Goal: Task Accomplishment & Management: Complete application form

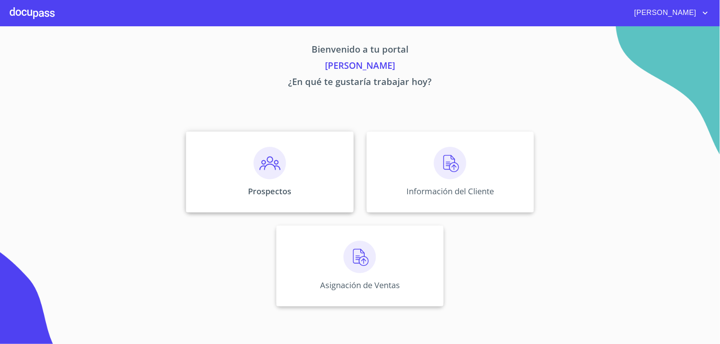
click at [260, 176] on img at bounding box center [270, 163] width 32 height 32
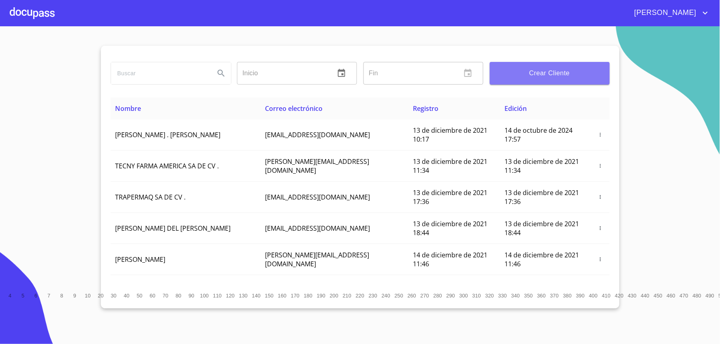
click at [565, 78] on span "Crear Cliente" at bounding box center [549, 73] width 107 height 11
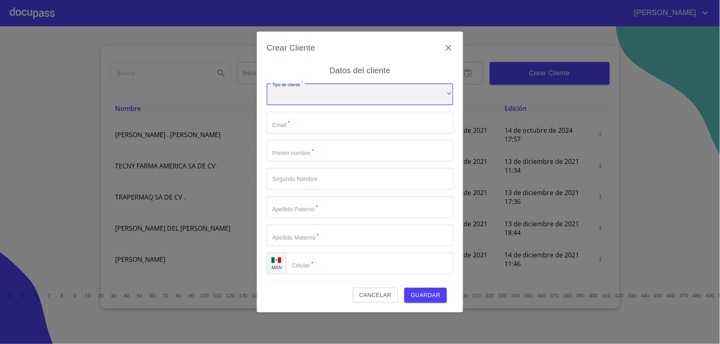
click at [354, 96] on div "​" at bounding box center [360, 94] width 187 height 22
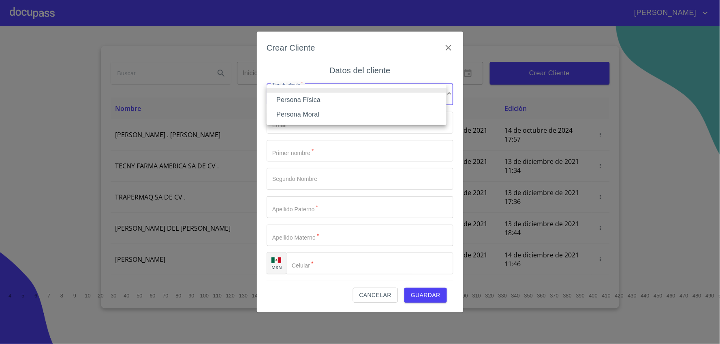
click at [351, 101] on li "Persona Física" at bounding box center [357, 100] width 180 height 15
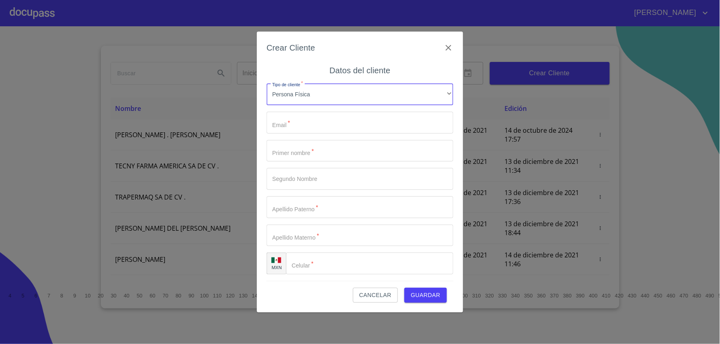
click at [343, 111] on div "Tipo de cliente   * Persona Física ​ Email   * ​ Primer nombre   * ​ Segundo No…" at bounding box center [360, 179] width 187 height 204
click at [342, 122] on input "Tipo de cliente   *" at bounding box center [360, 123] width 187 height 22
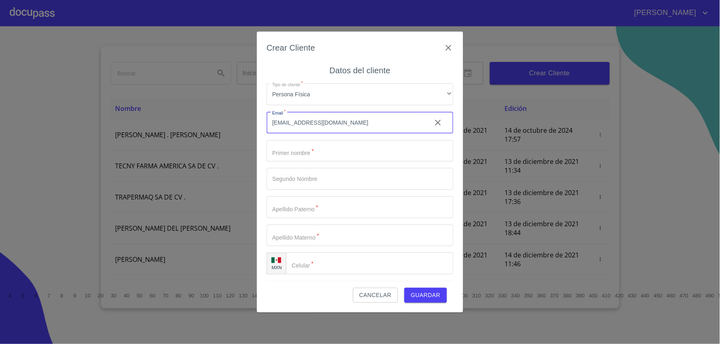
type input "julio_md2002@hotmail.com"
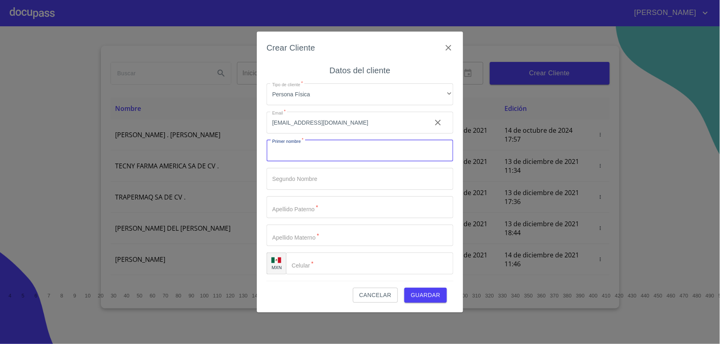
click at [344, 152] on input "Tipo de cliente   *" at bounding box center [360, 151] width 187 height 22
type input "JULIO"
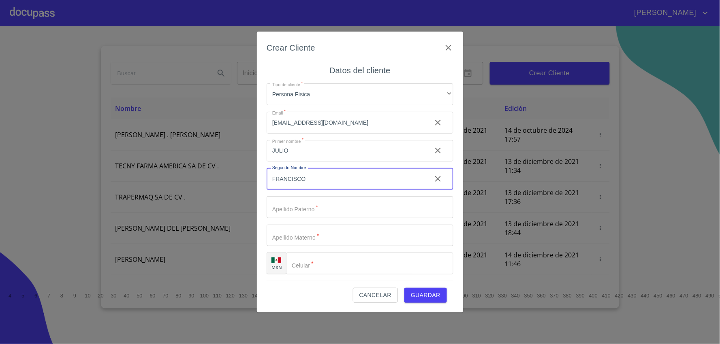
type input "FRANCISCO"
type input "[PERSON_NAME]"
type input "DESALES"
click at [396, 261] on input "Tipo de cliente   *" at bounding box center [369, 264] width 167 height 22
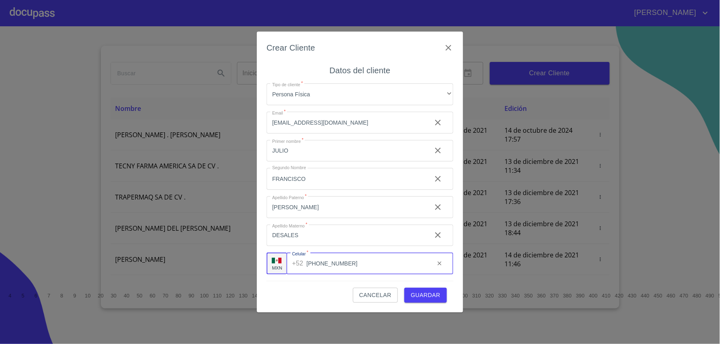
type input "[PHONE_NUMBER]"
click at [430, 297] on span "Guardar" at bounding box center [426, 296] width 30 height 10
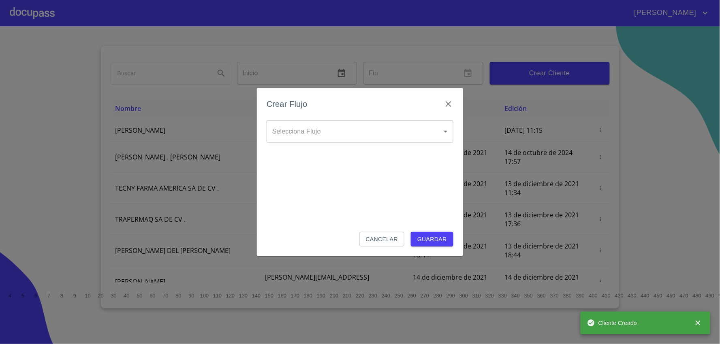
click at [392, 132] on body "ELIZABETH Inicio ​ Fin ​ Crear Cliente Nombre Correo electrónico Registro Edici…" at bounding box center [360, 172] width 720 height 344
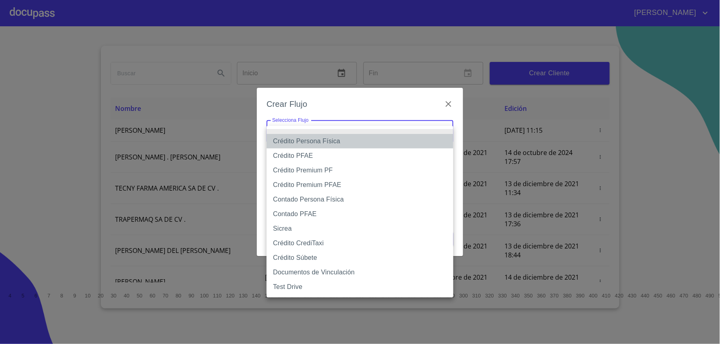
click at [387, 143] on li "Crédito Persona Física" at bounding box center [360, 141] width 187 height 15
type input "61b033e49b8c202ad5bb7912"
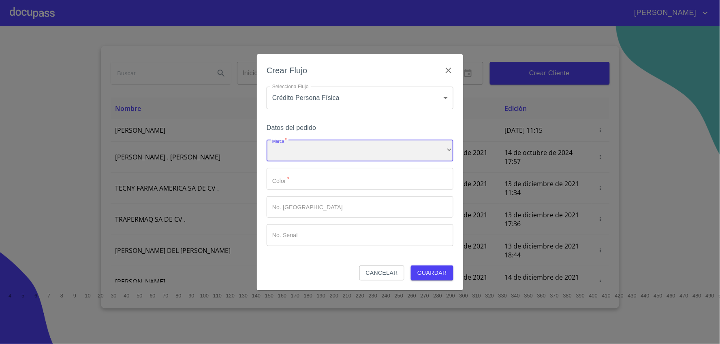
click at [379, 151] on div "​" at bounding box center [360, 151] width 187 height 22
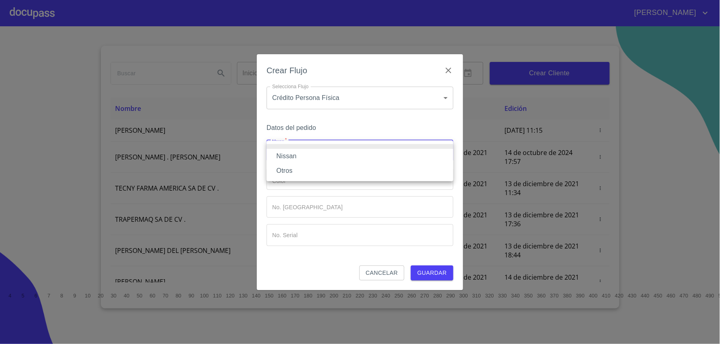
click at [382, 158] on li "Nissan" at bounding box center [360, 156] width 187 height 15
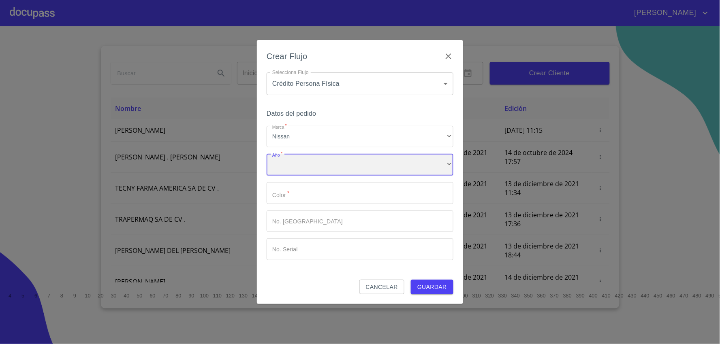
click at [408, 167] on div "​" at bounding box center [360, 165] width 187 height 22
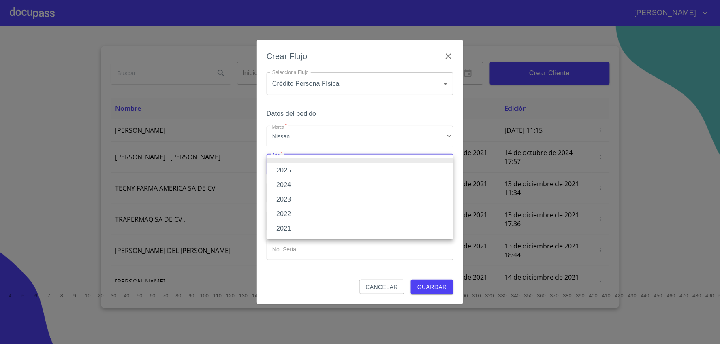
click at [408, 167] on li "2025" at bounding box center [360, 170] width 187 height 15
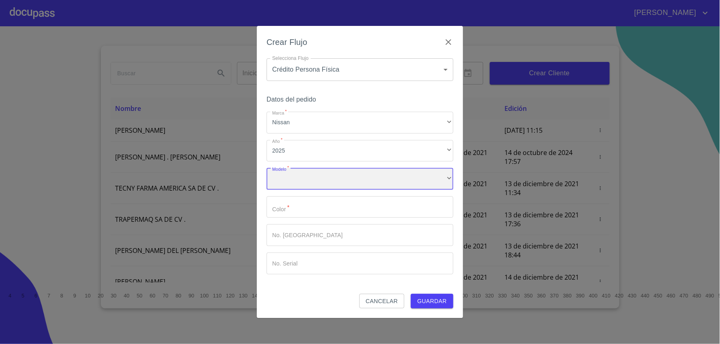
click at [407, 180] on div "​" at bounding box center [360, 179] width 187 height 22
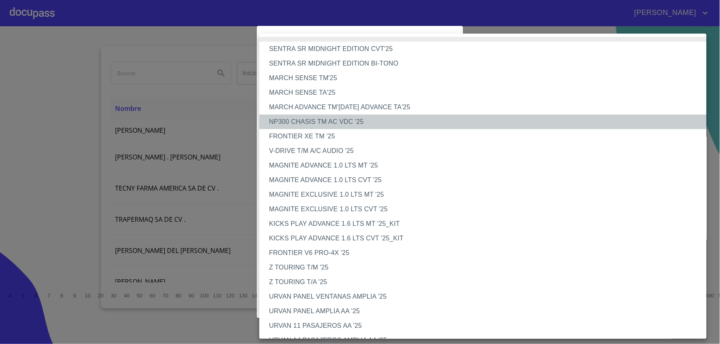
click at [403, 124] on li "NP300 CHASIS TM AC VDC '25" at bounding box center [486, 122] width 454 height 15
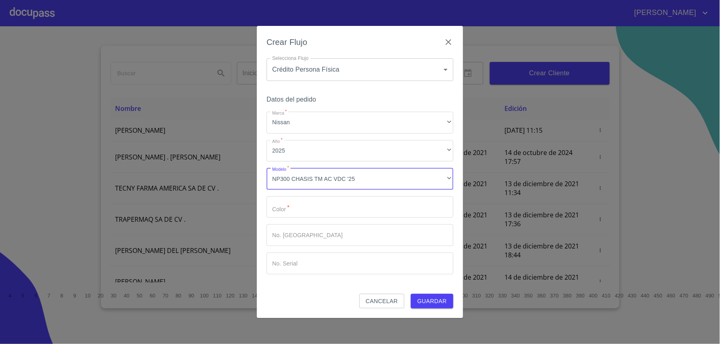
click at [366, 212] on input "Marca   *" at bounding box center [360, 208] width 187 height 22
type input "BLANCO"
click at [426, 297] on span "Guardar" at bounding box center [432, 302] width 30 height 10
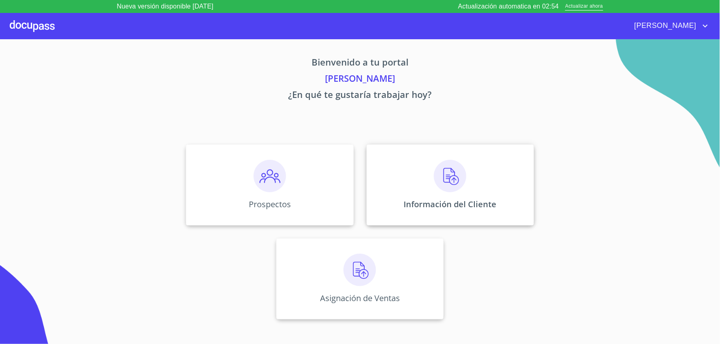
click at [465, 171] on img at bounding box center [450, 176] width 32 height 32
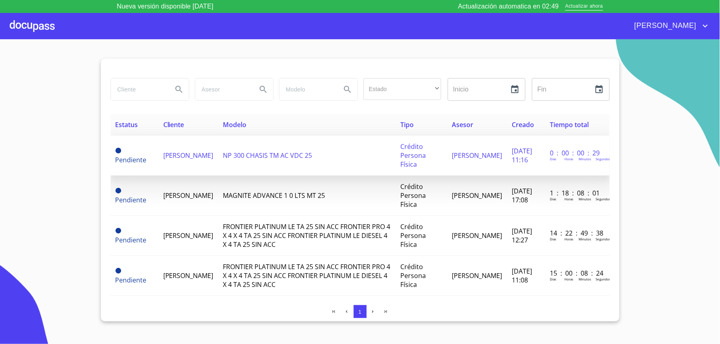
click at [173, 160] on span "[PERSON_NAME]" at bounding box center [188, 155] width 50 height 9
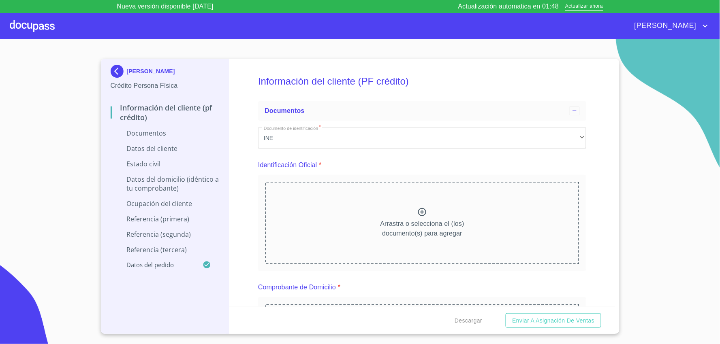
click at [424, 212] on icon at bounding box center [422, 213] width 10 height 10
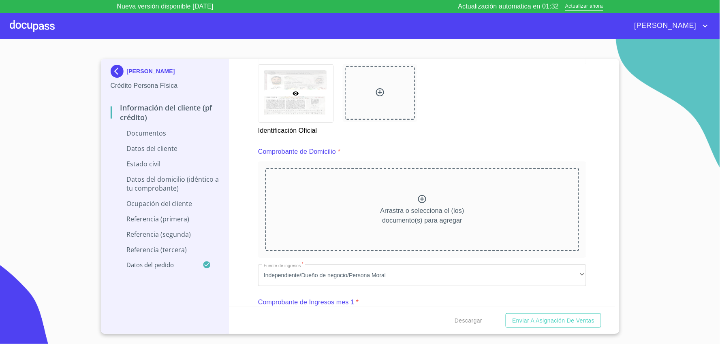
scroll to position [405, 0]
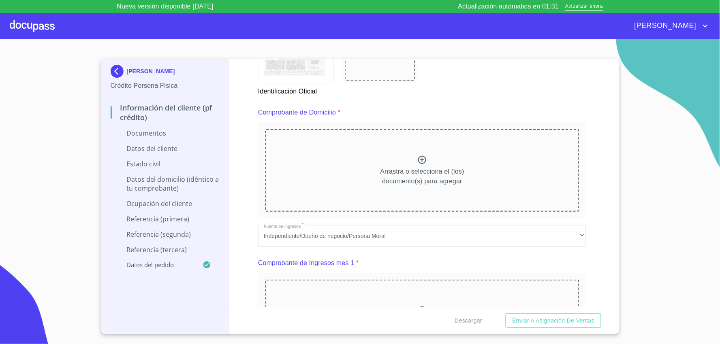
click at [417, 158] on icon at bounding box center [422, 160] width 10 height 10
click at [418, 158] on icon at bounding box center [422, 160] width 10 height 10
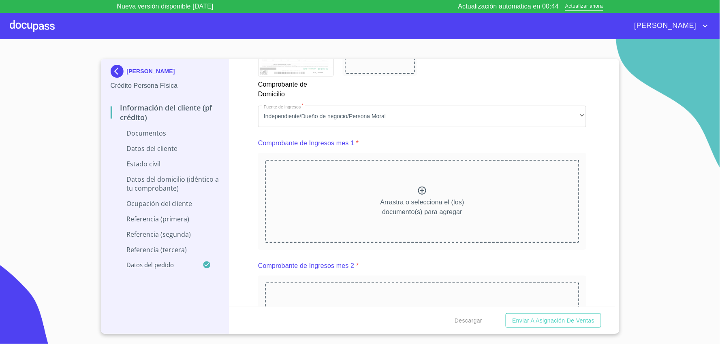
scroll to position [811, 0]
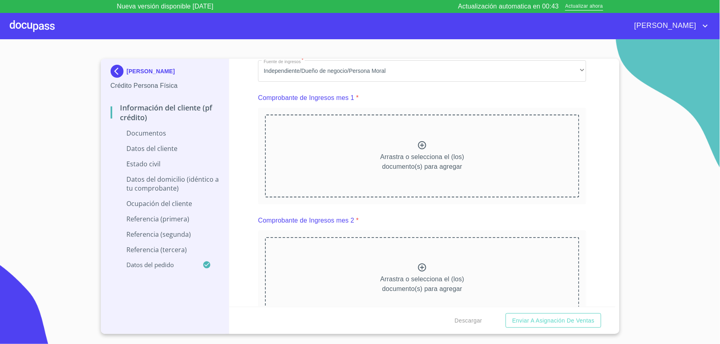
click at [419, 141] on icon at bounding box center [422, 145] width 8 height 8
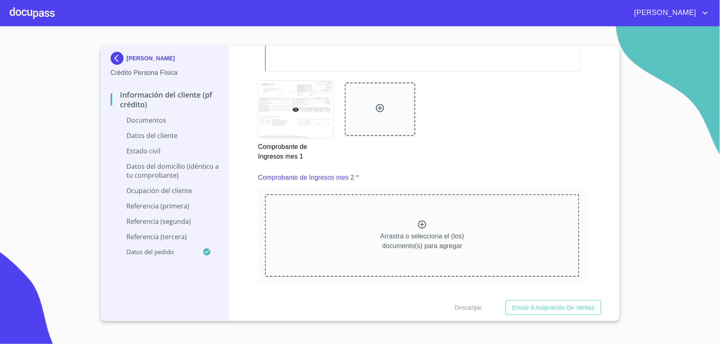
scroll to position [1170, 0]
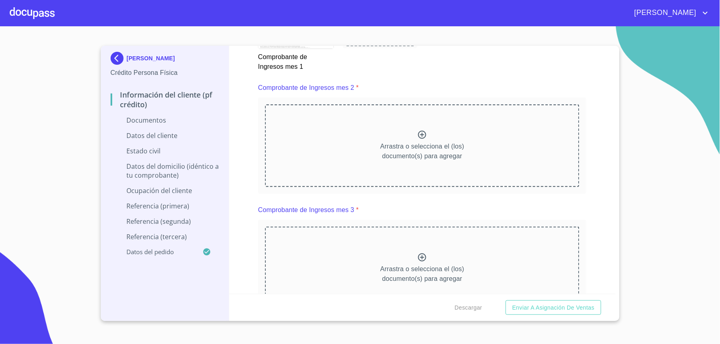
click at [419, 134] on icon at bounding box center [422, 135] width 8 height 8
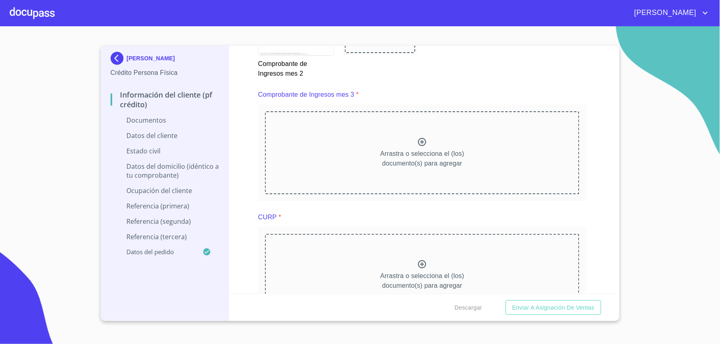
scroll to position [1531, 0]
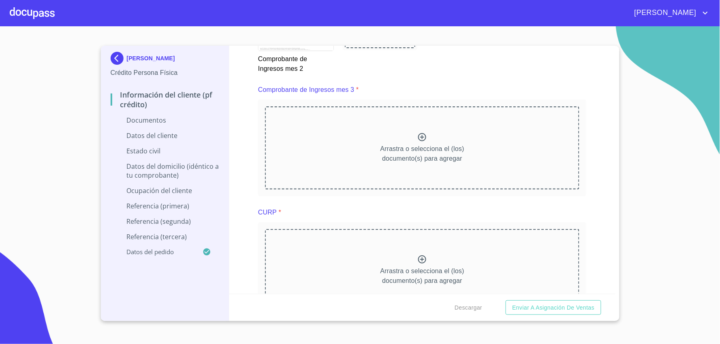
click at [422, 135] on icon at bounding box center [422, 138] width 10 height 10
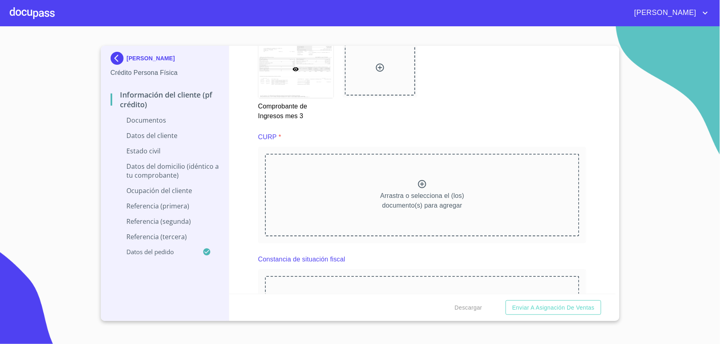
scroll to position [1891, 0]
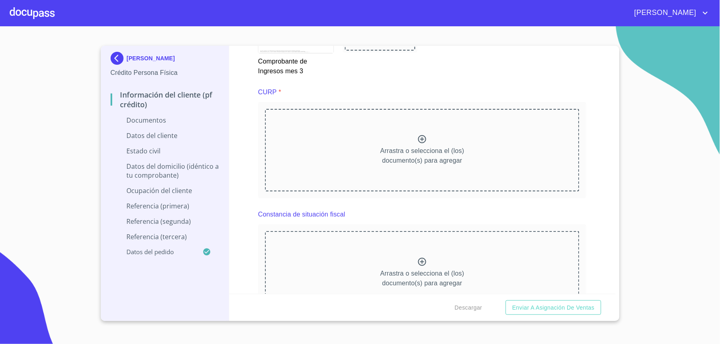
click at [418, 135] on icon at bounding box center [422, 140] width 10 height 10
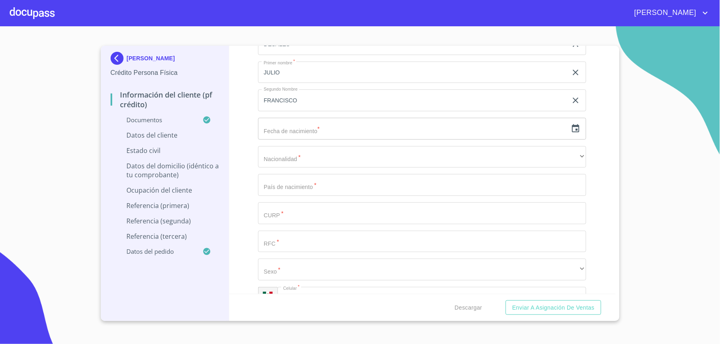
scroll to position [2477, 0]
click at [571, 126] on icon "button" at bounding box center [576, 129] width 10 height 10
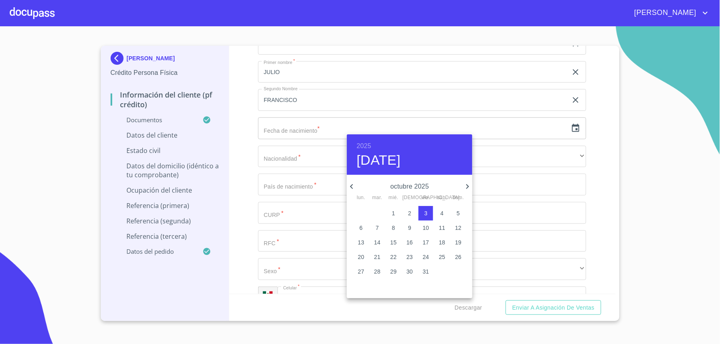
click at [418, 187] on p "octubre 2025" at bounding box center [410, 187] width 106 height 10
click at [367, 147] on h6 "2025" at bounding box center [364, 146] width 15 height 11
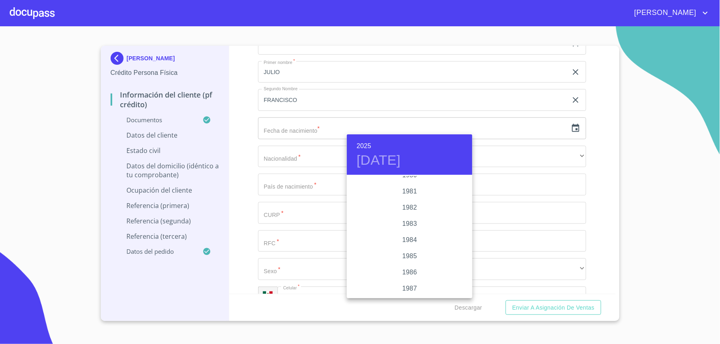
scroll to position [897, 0]
click at [413, 258] on div "1985" at bounding box center [410, 260] width 126 height 16
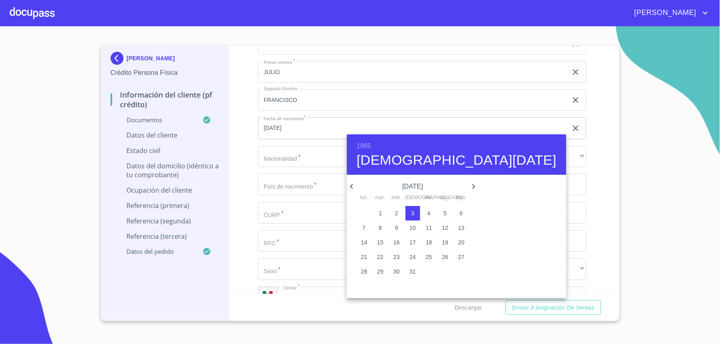
click at [281, 150] on div at bounding box center [360, 172] width 720 height 344
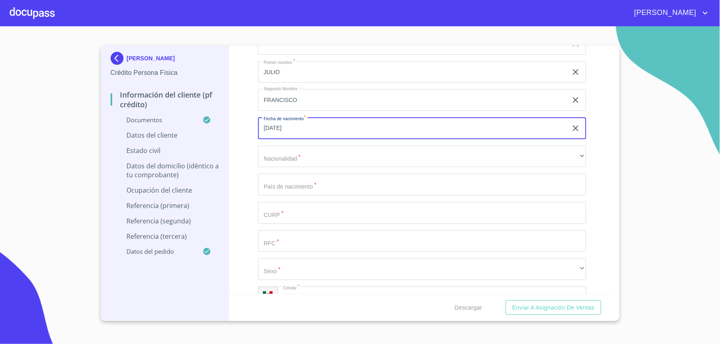
click at [293, 120] on input "[DATE]" at bounding box center [414, 129] width 313 height 22
click at [362, 126] on input "[DATE]" at bounding box center [414, 129] width 313 height 22
click at [272, 124] on input "[DATE]" at bounding box center [414, 129] width 313 height 22
click at [268, 123] on input "[DATE]" at bounding box center [414, 129] width 313 height 22
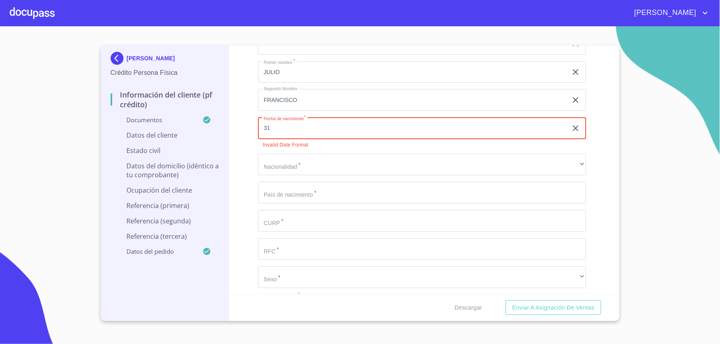
type input "31"
click at [333, 135] on div "Fecha de nacimiento * 31 ​ Invalid Date Format" at bounding box center [422, 133] width 328 height 30
click at [327, 127] on input "31" at bounding box center [414, 129] width 313 height 22
drag, startPoint x: 323, startPoint y: 127, endPoint x: 261, endPoint y: 123, distance: 62.6
click at [261, 123] on input "31" at bounding box center [414, 129] width 313 height 22
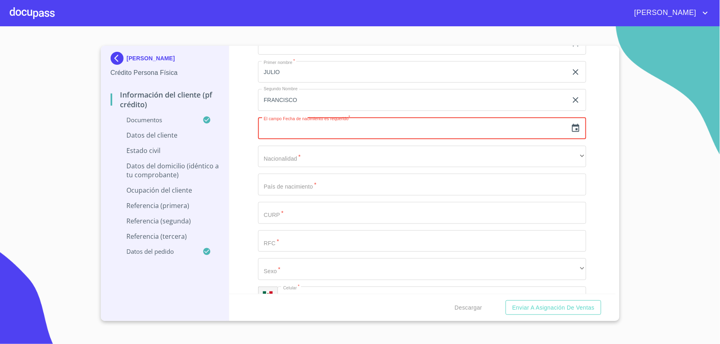
click at [571, 124] on icon "button" at bounding box center [576, 129] width 10 height 10
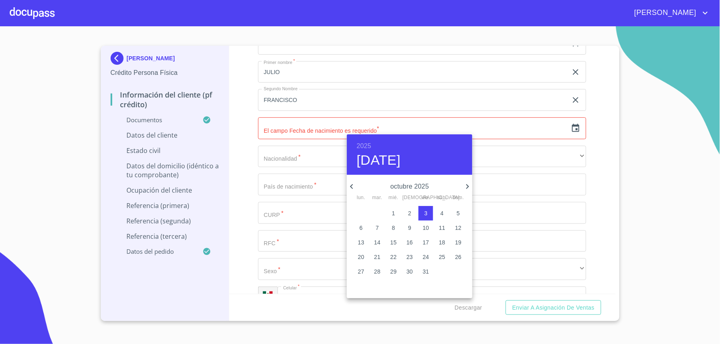
click at [396, 243] on p "15" at bounding box center [393, 243] width 6 height 8
click at [366, 145] on h6 "2025" at bounding box center [364, 146] width 15 height 11
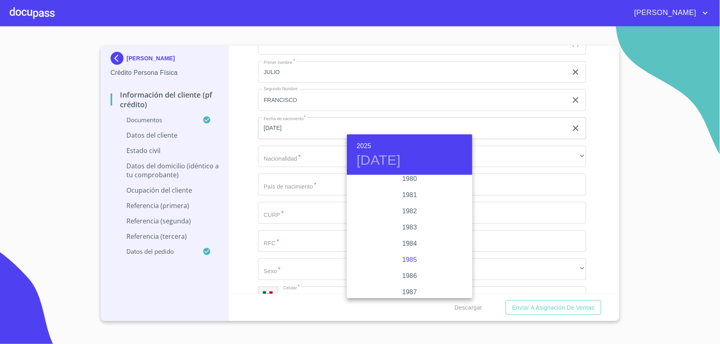
click at [408, 257] on div "1985" at bounding box center [410, 260] width 126 height 16
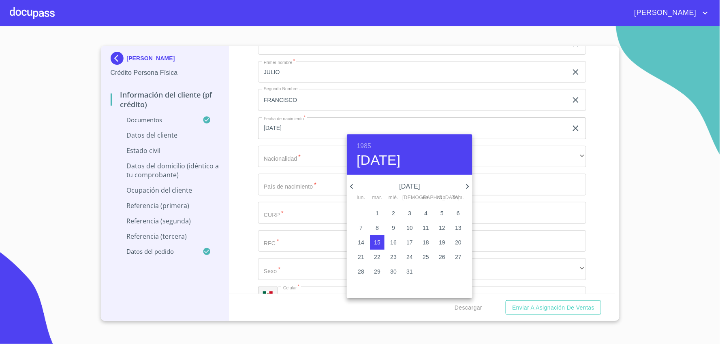
type input "15 de oct. de 1985"
click at [373, 243] on span "15" at bounding box center [377, 243] width 15 height 8
click at [274, 160] on div at bounding box center [360, 172] width 720 height 344
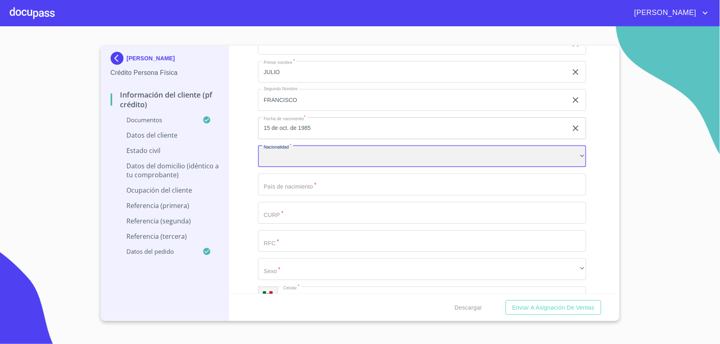
click at [286, 152] on div "​" at bounding box center [422, 157] width 328 height 22
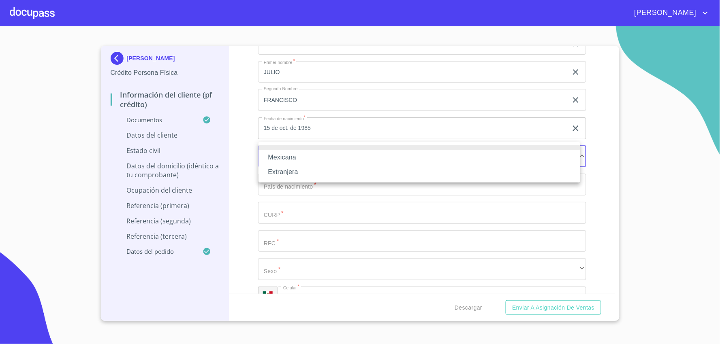
click at [310, 161] on li "Mexicana" at bounding box center [420, 157] width 322 height 15
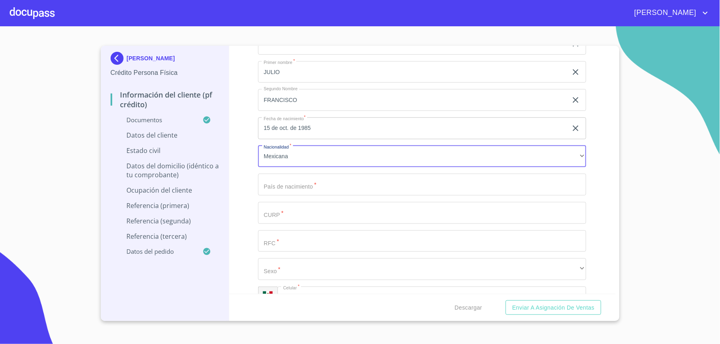
click at [345, 181] on input "Documento de identificación   *" at bounding box center [422, 185] width 328 height 22
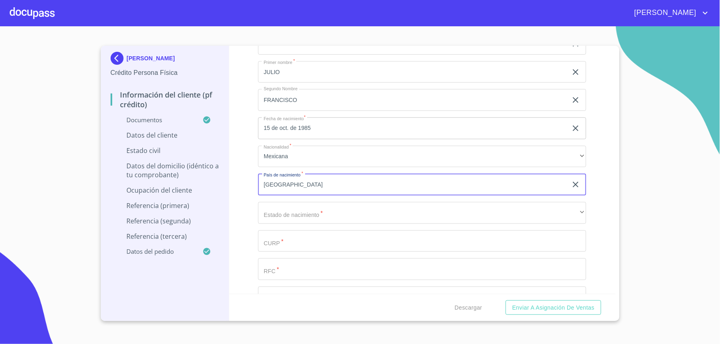
type input "[GEOGRAPHIC_DATA]"
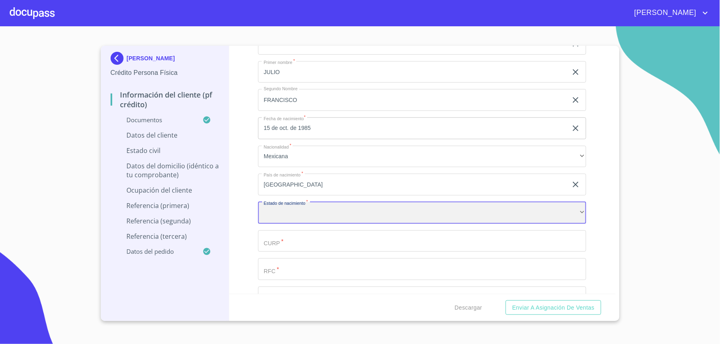
click at [373, 205] on div "​" at bounding box center [422, 213] width 328 height 22
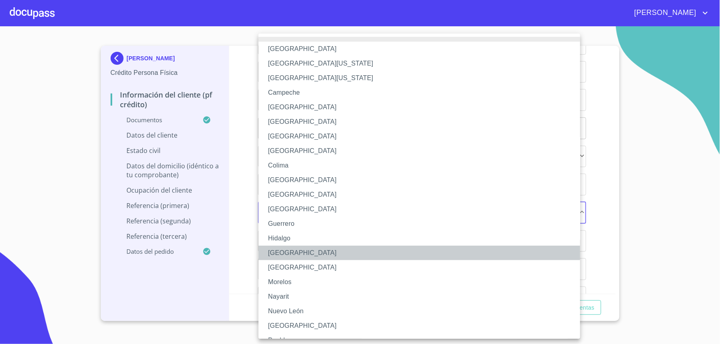
click at [306, 250] on li "[GEOGRAPHIC_DATA]" at bounding box center [423, 253] width 329 height 15
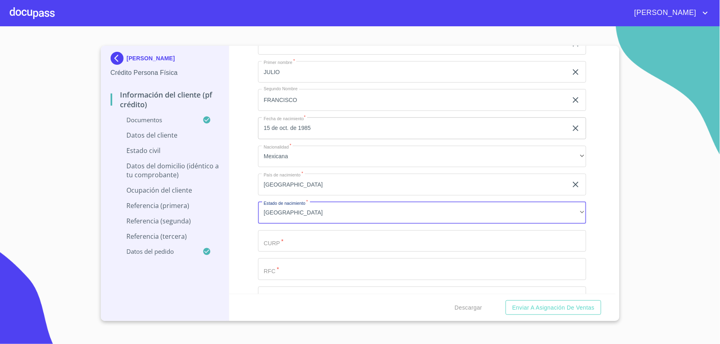
click at [331, 246] on input "Documento de identificación   *" at bounding box center [422, 242] width 328 height 22
paste input "MIDJ851015HJCRSL01"
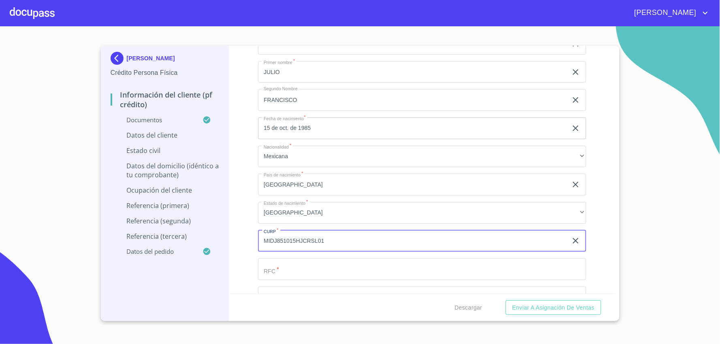
drag, startPoint x: 294, startPoint y: 234, endPoint x: 282, endPoint y: 233, distance: 12.2
click at [282, 233] on input "MIDJ851015HJCRSL01" at bounding box center [413, 242] width 310 height 22
drag, startPoint x: 295, startPoint y: 234, endPoint x: 262, endPoint y: 231, distance: 32.5
click at [262, 231] on input "MIDJ851015HJCRSL01" at bounding box center [413, 242] width 310 height 22
type input "MIDJ851015HJCRSL01"
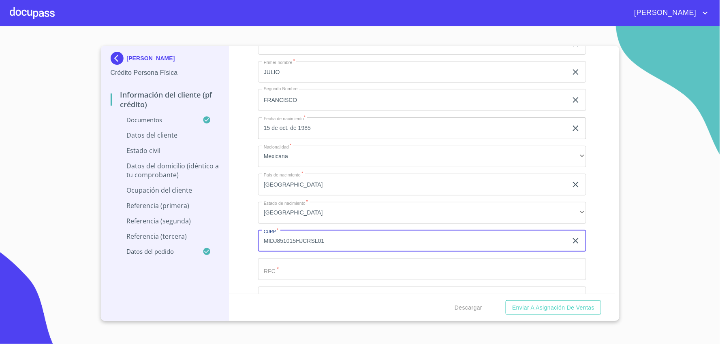
click at [274, 263] on input "Documento de identificación   *" at bounding box center [422, 270] width 328 height 22
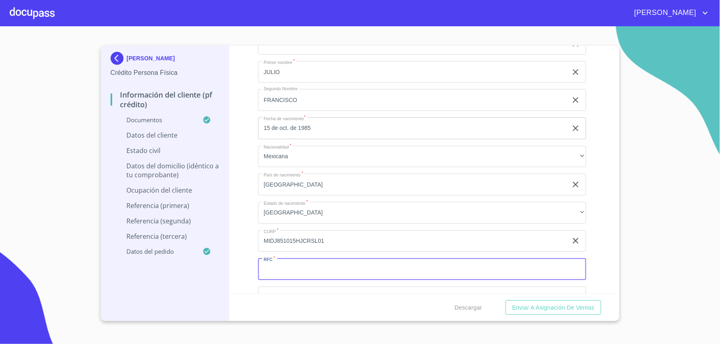
paste input "MIDJ851015"
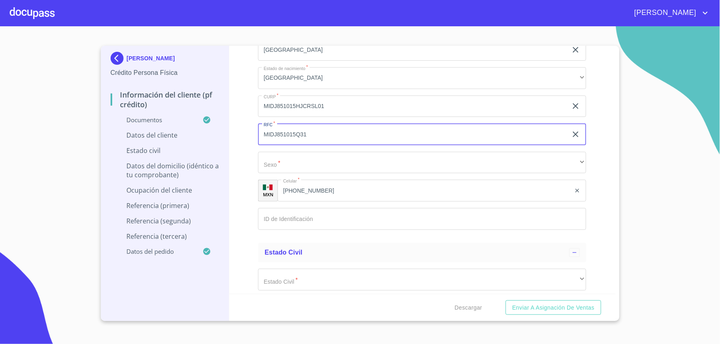
scroll to position [2657, 0]
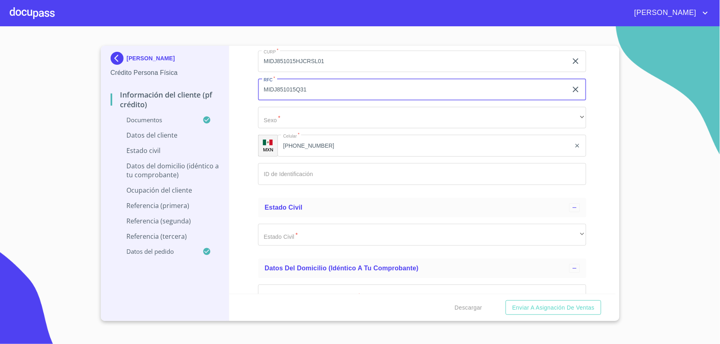
type input "MIDJ851015Q31"
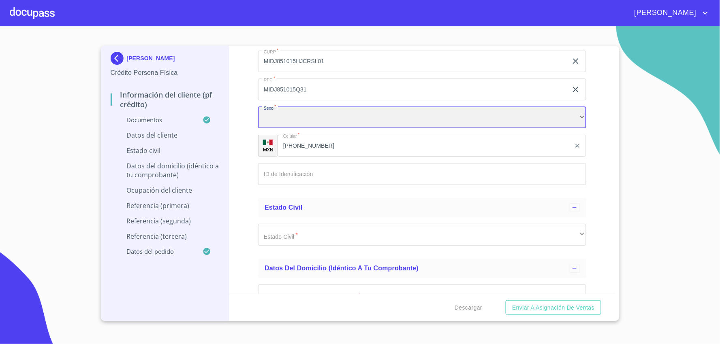
click at [318, 118] on div "​" at bounding box center [422, 118] width 328 height 22
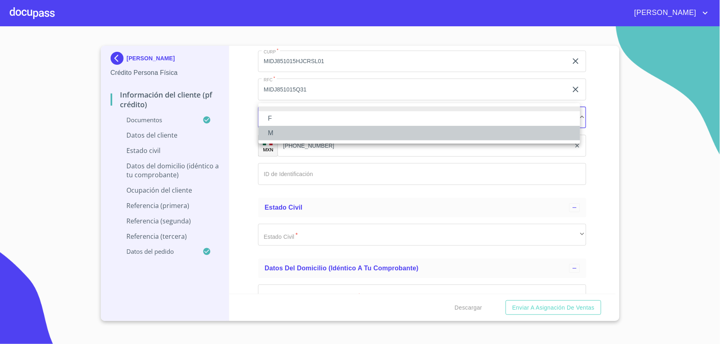
click at [318, 134] on li "M" at bounding box center [420, 133] width 322 height 15
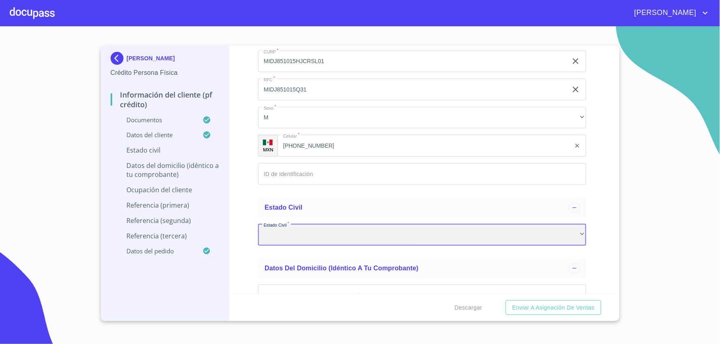
click at [367, 231] on div "​" at bounding box center [422, 235] width 328 height 22
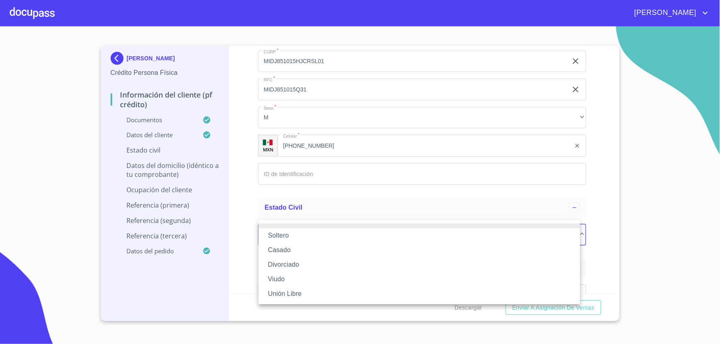
click at [358, 244] on li "Casado" at bounding box center [420, 250] width 322 height 15
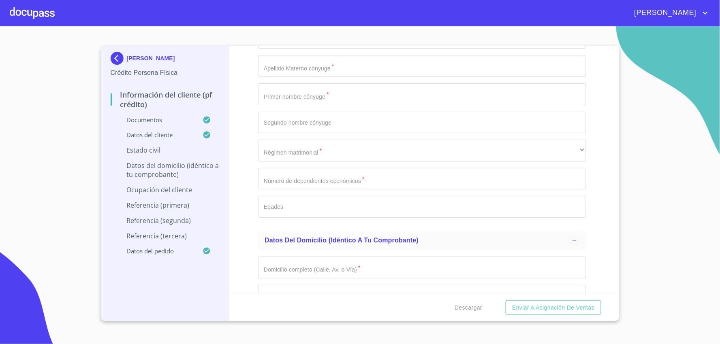
scroll to position [2972, 0]
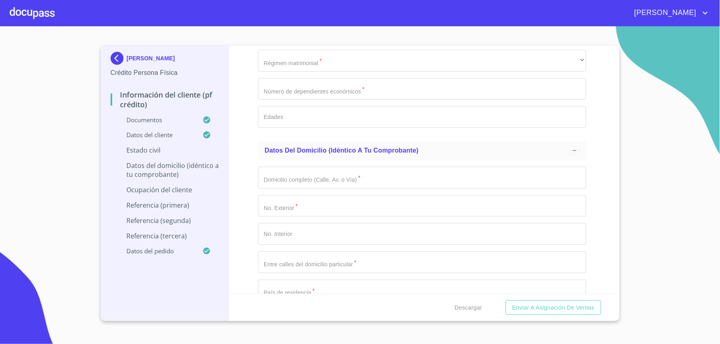
click at [321, 179] on input "Documento de identificación   *" at bounding box center [422, 178] width 328 height 22
click at [270, 176] on input "Documento de identificación   *" at bounding box center [422, 178] width 328 height 22
type input "[PERSON_NAME]"
type input "535A"
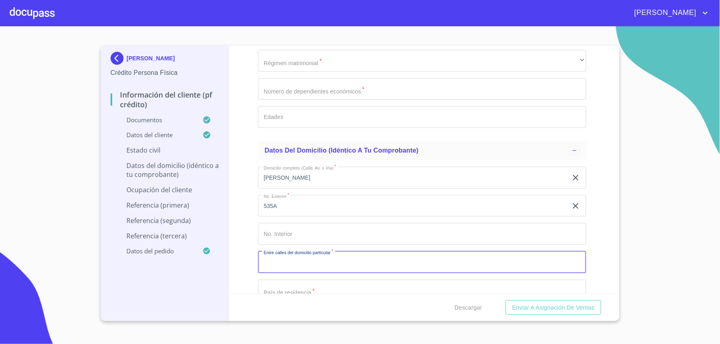
click at [383, 262] on input "Documento de identificación   *" at bounding box center [422, 263] width 328 height 22
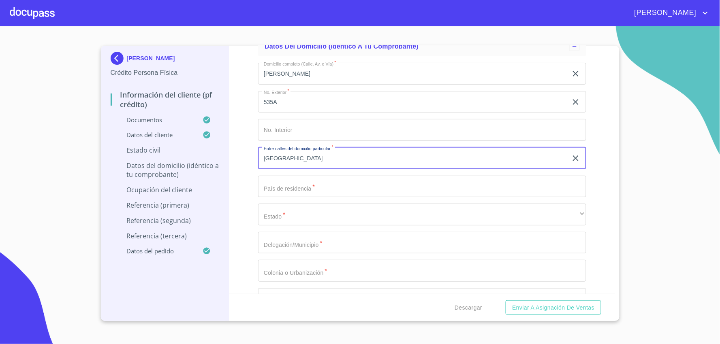
scroll to position [3152, 0]
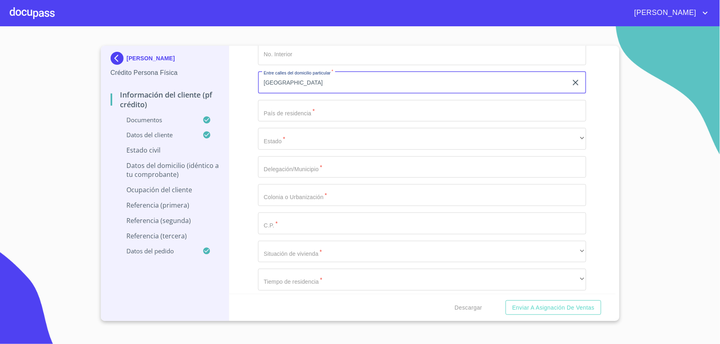
type input "[GEOGRAPHIC_DATA]"
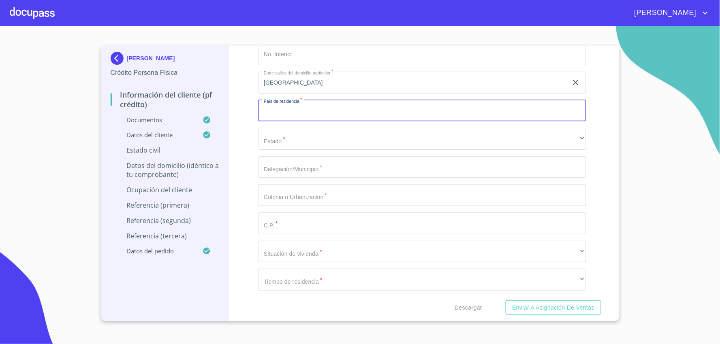
click at [276, 113] on input "Documento de identificación   *" at bounding box center [422, 111] width 328 height 22
type input "[GEOGRAPHIC_DATA]"
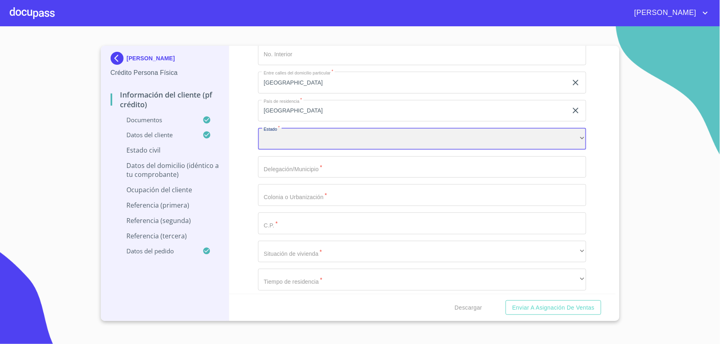
click at [309, 139] on div "​" at bounding box center [422, 139] width 328 height 22
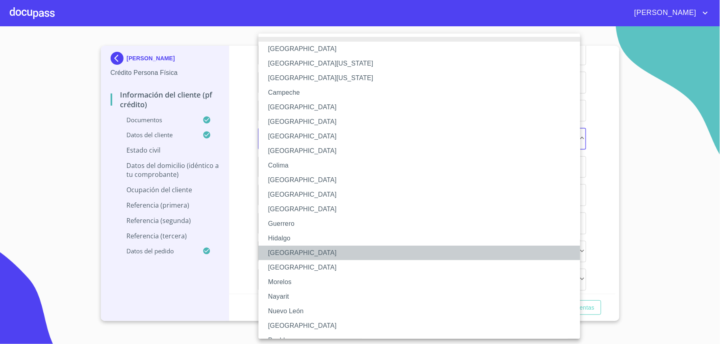
click at [330, 256] on li "[GEOGRAPHIC_DATA]" at bounding box center [423, 253] width 329 height 15
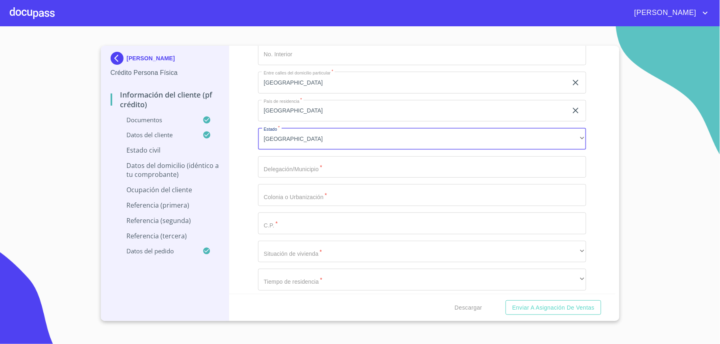
click at [325, 171] on input "Documento de identificación   *" at bounding box center [422, 167] width 328 height 22
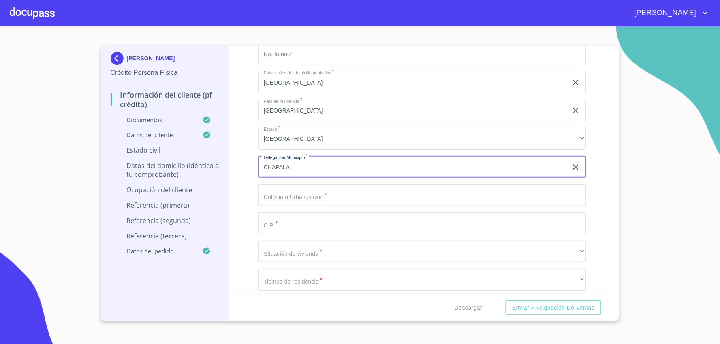
type input "CHAPALA"
click at [348, 194] on input "Documento de identificación   *" at bounding box center [422, 195] width 328 height 22
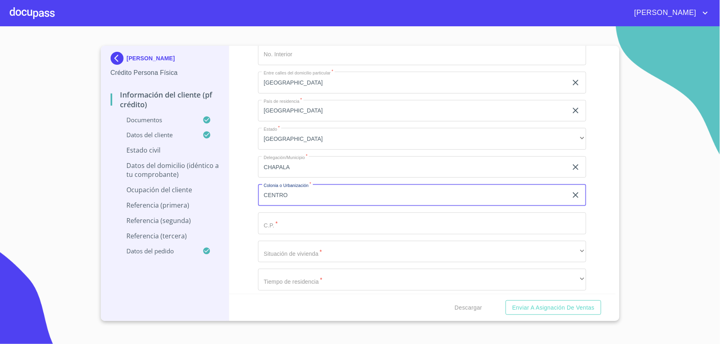
type input "CENTRO"
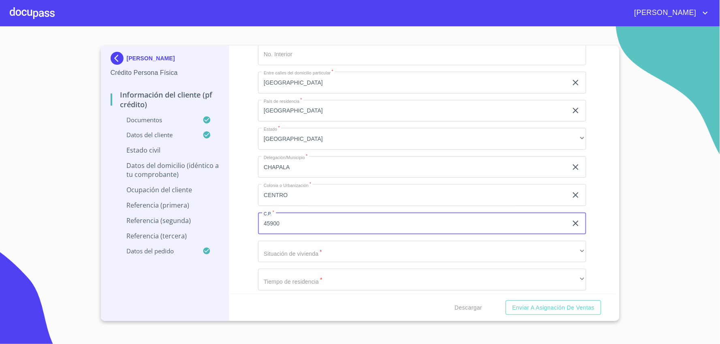
type input "45900"
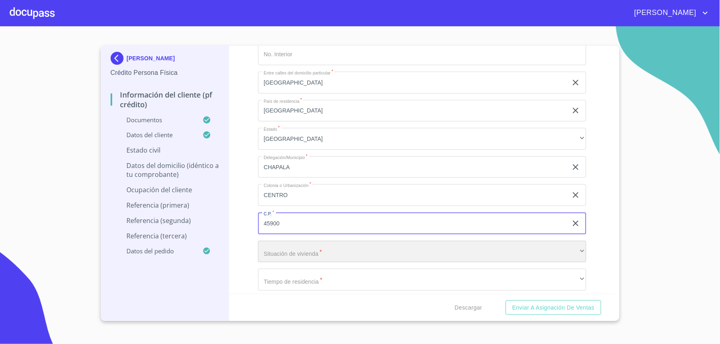
click at [409, 246] on div "​" at bounding box center [422, 252] width 328 height 22
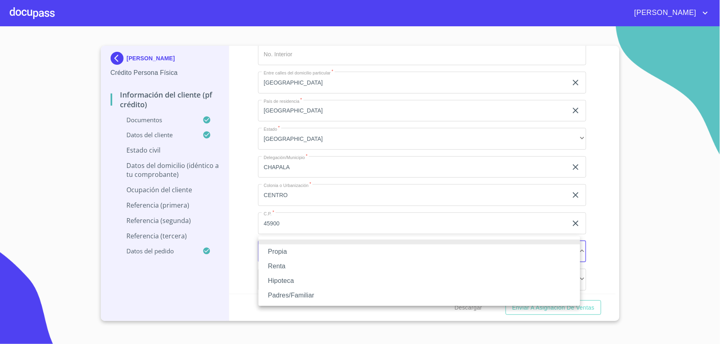
click at [409, 246] on li "Propia" at bounding box center [420, 252] width 322 height 15
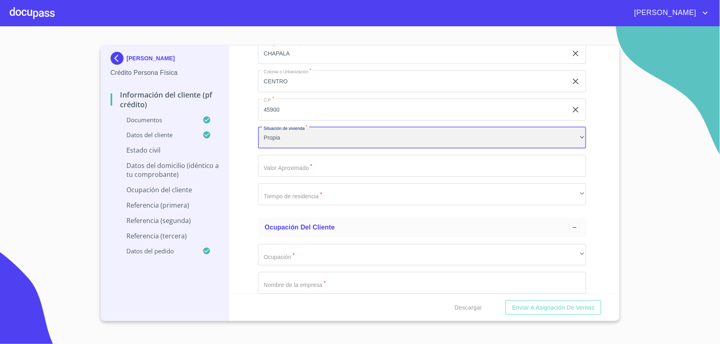
scroll to position [3332, 0]
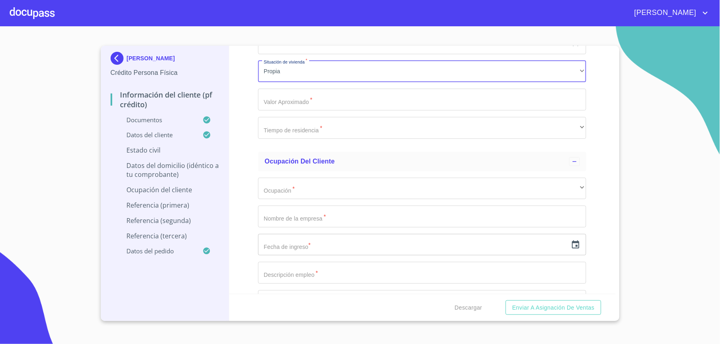
click at [292, 103] on input "Documento de identificación   *" at bounding box center [422, 100] width 328 height 22
type input "$3"
type input "$4,000,000"
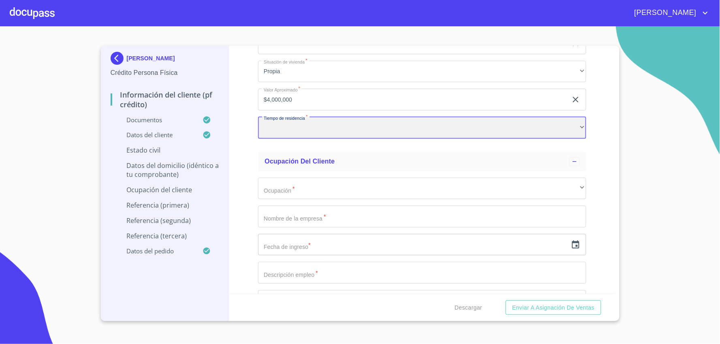
click at [318, 127] on div "​" at bounding box center [422, 128] width 328 height 22
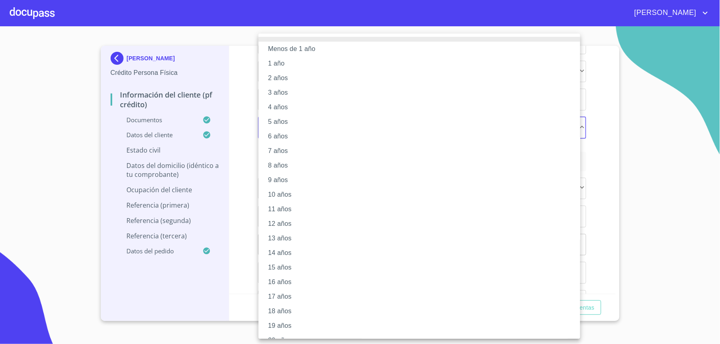
scroll to position [11, 0]
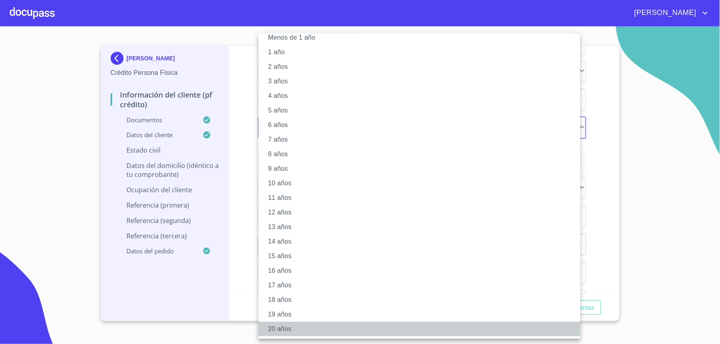
click at [300, 330] on li "20 años" at bounding box center [423, 329] width 329 height 15
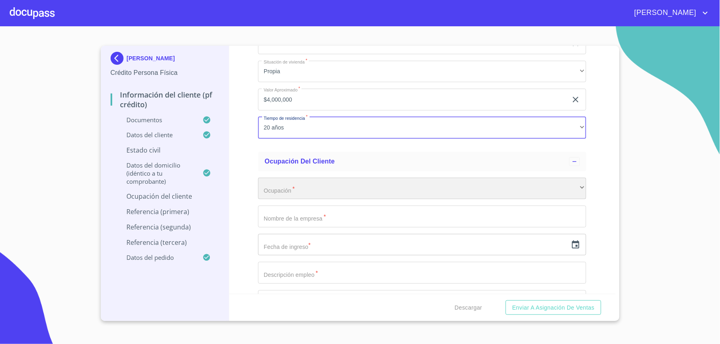
click at [314, 188] on div "​" at bounding box center [422, 189] width 328 height 22
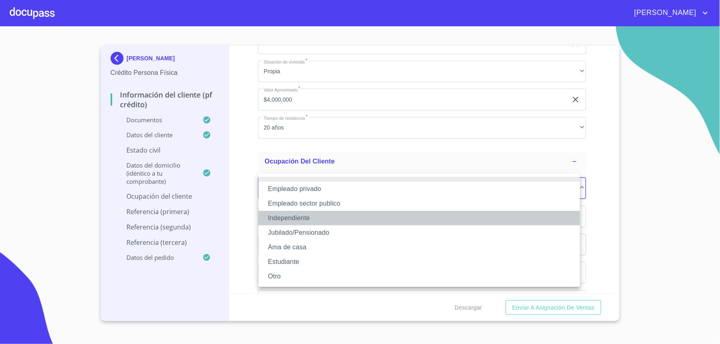
click at [323, 216] on li "Independiente" at bounding box center [420, 218] width 322 height 15
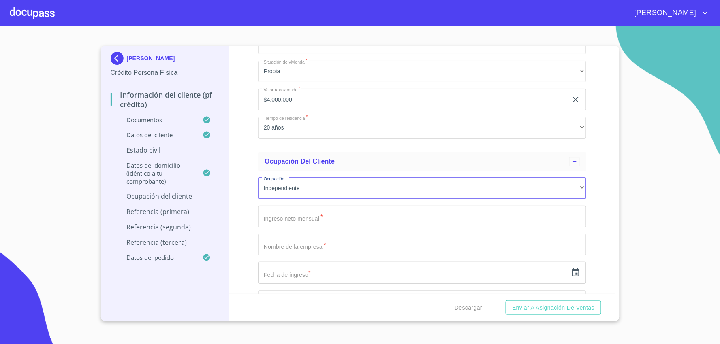
click at [315, 215] on input "Documento de identificación   *" at bounding box center [422, 217] width 328 height 22
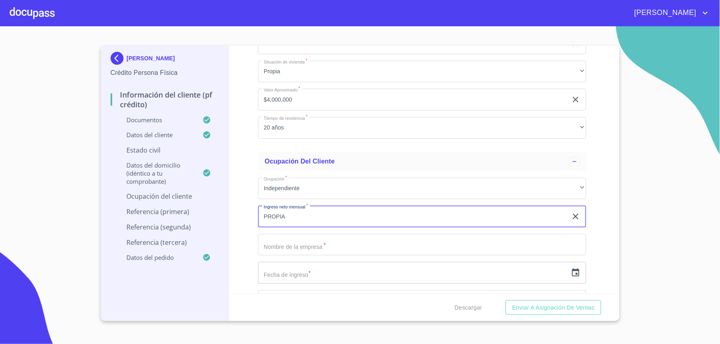
type input "PROPIA"
click at [318, 241] on input "Documento de identificación   *" at bounding box center [422, 245] width 328 height 22
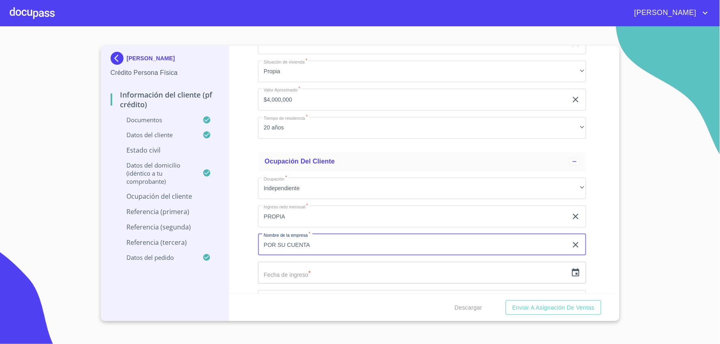
scroll to position [3377, 0]
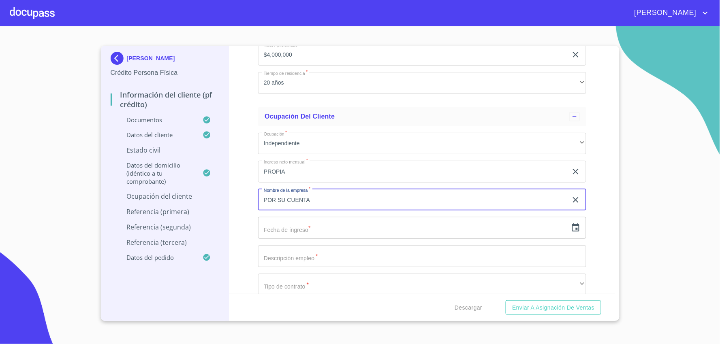
type input "POR SU CUENTA"
click at [572, 224] on icon "button" at bounding box center [575, 228] width 7 height 8
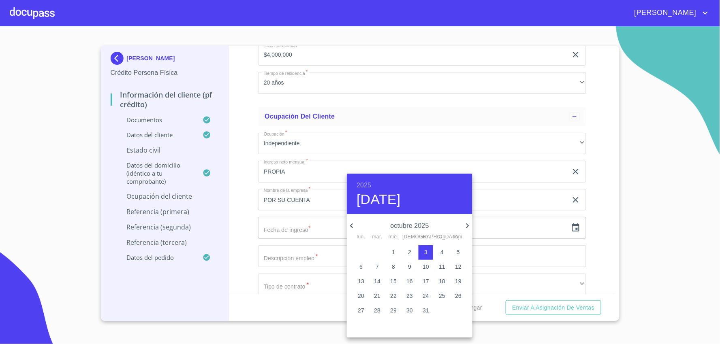
click at [418, 227] on p "octubre 2025" at bounding box center [410, 226] width 106 height 10
click at [398, 227] on p "octubre 2025" at bounding box center [410, 226] width 106 height 10
click at [365, 184] on h6 "2025" at bounding box center [364, 185] width 15 height 11
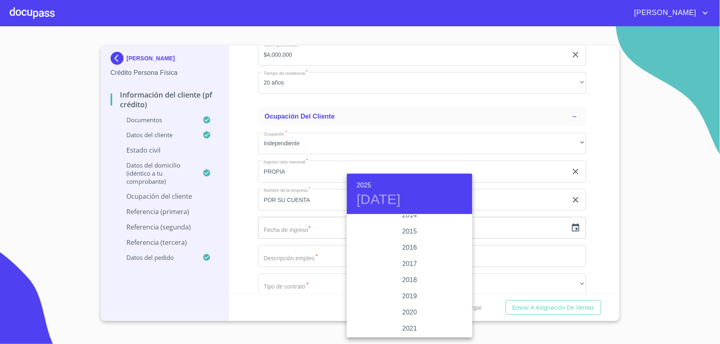
scroll to position [1437, 0]
click at [407, 246] on div "2015" at bounding box center [410, 246] width 126 height 16
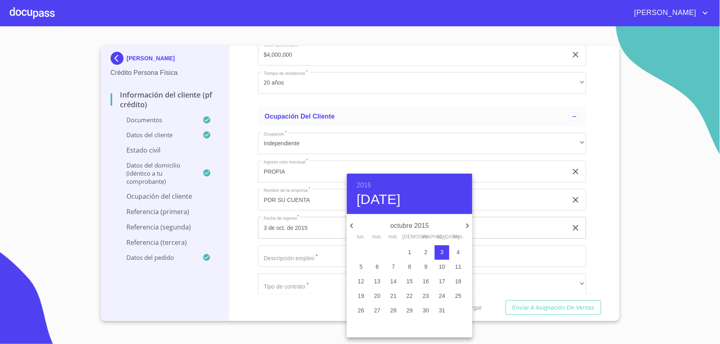
type input "3 de oct. de 2015"
click at [291, 253] on div at bounding box center [360, 172] width 720 height 344
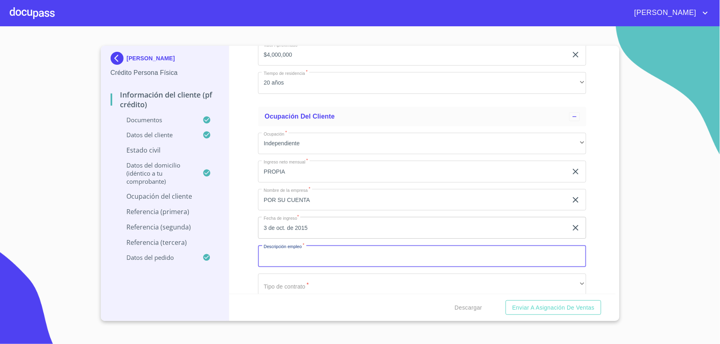
click at [323, 252] on input "Documento de identificación   *" at bounding box center [422, 257] width 328 height 22
type input "DUEÑO"
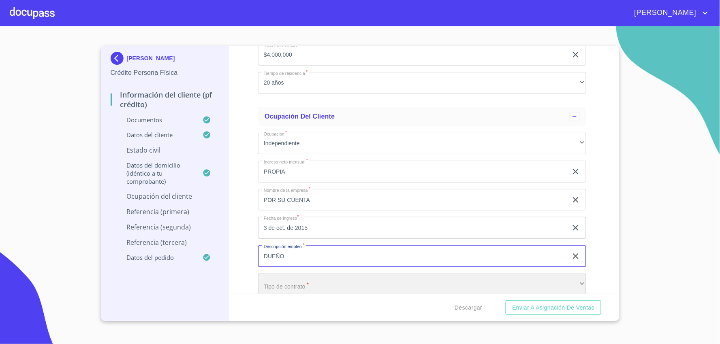
click at [334, 278] on div "​" at bounding box center [422, 285] width 328 height 22
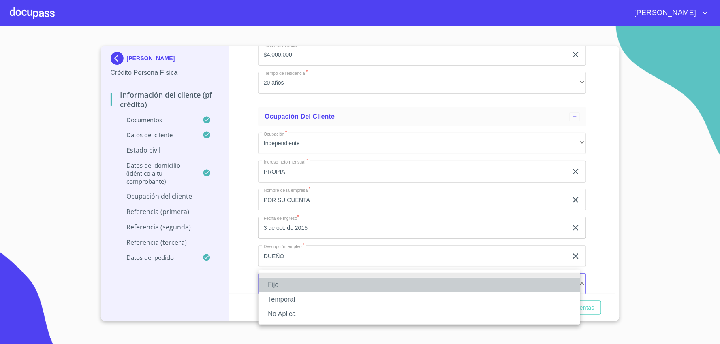
click at [325, 284] on li "Fijo" at bounding box center [420, 285] width 322 height 15
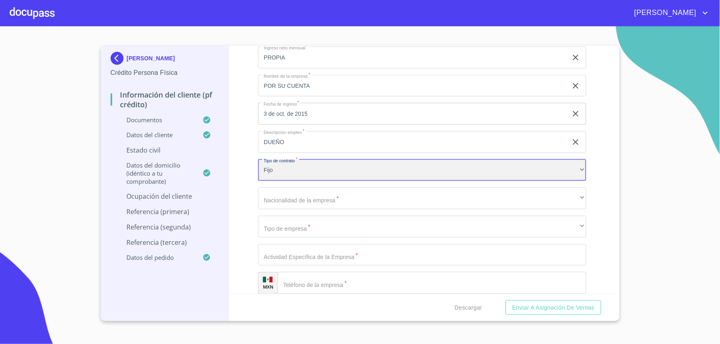
scroll to position [3557, 0]
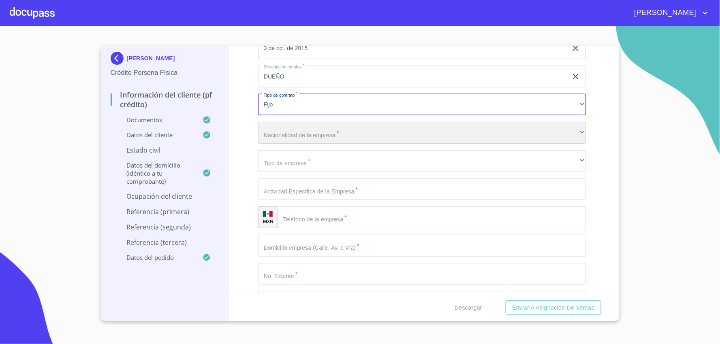
click at [338, 128] on div "​" at bounding box center [422, 133] width 328 height 22
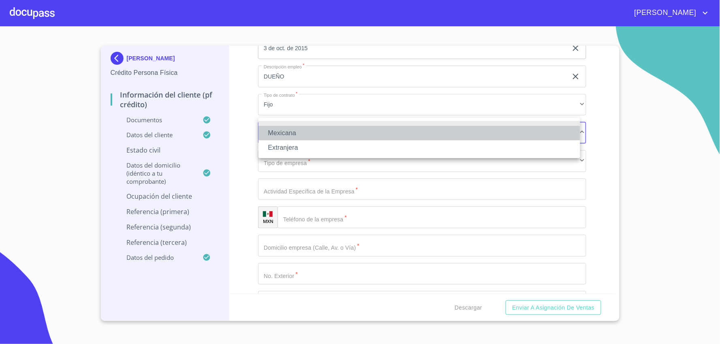
click at [338, 128] on li "Mexicana" at bounding box center [420, 133] width 322 height 15
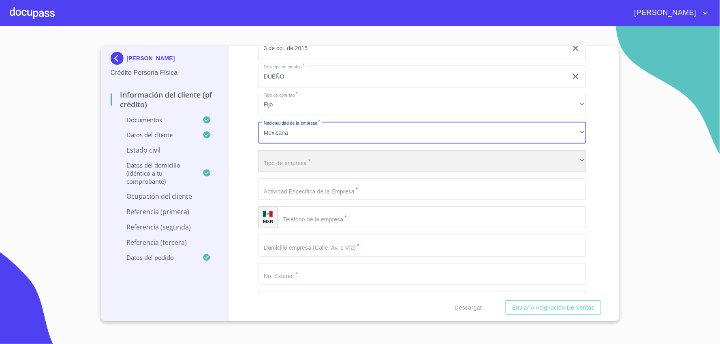
click at [332, 156] on div "​" at bounding box center [422, 161] width 328 height 22
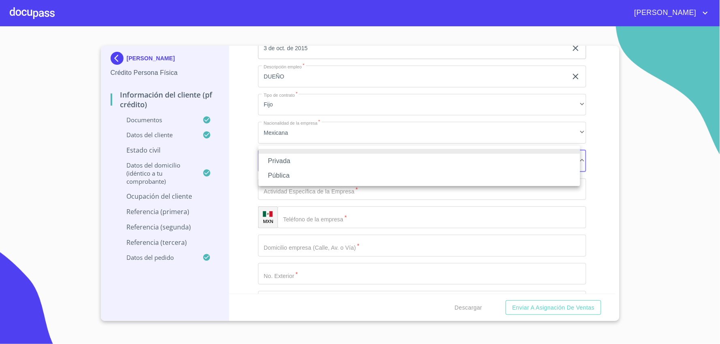
click at [333, 162] on li "Privada" at bounding box center [420, 161] width 322 height 15
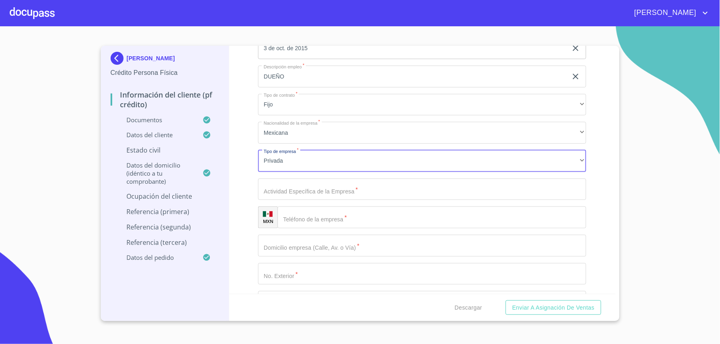
click at [325, 186] on input "Documento de identificación   *" at bounding box center [422, 190] width 328 height 22
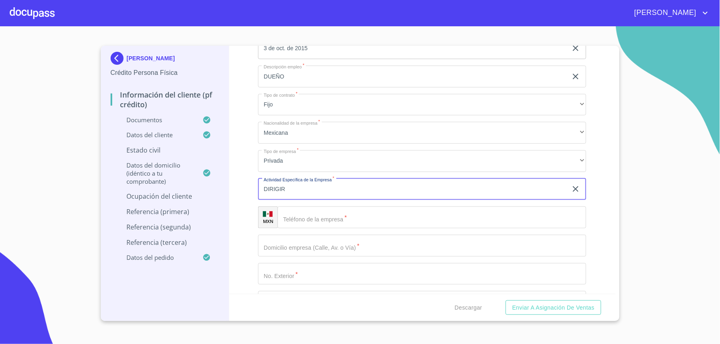
type input "DIRIGIR"
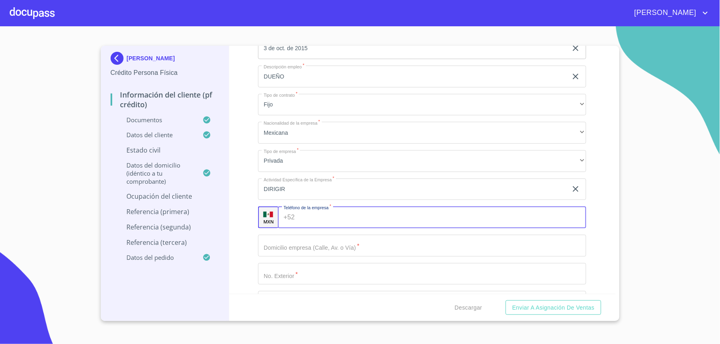
click at [327, 207] on input "Documento de identificación   *" at bounding box center [442, 218] width 289 height 22
type input "[PHONE_NUMBER]"
click at [334, 241] on input "Documento de identificación   *" at bounding box center [422, 246] width 328 height 22
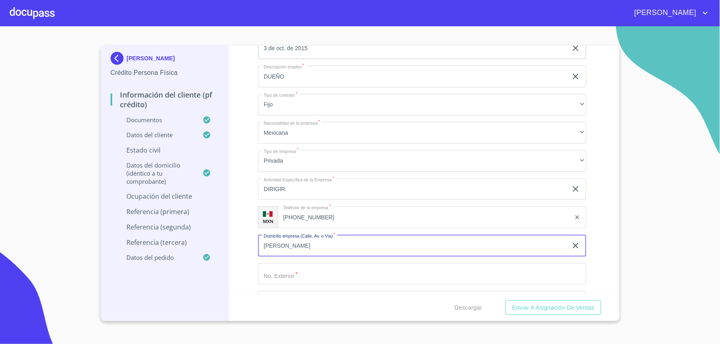
type input "[PERSON_NAME]"
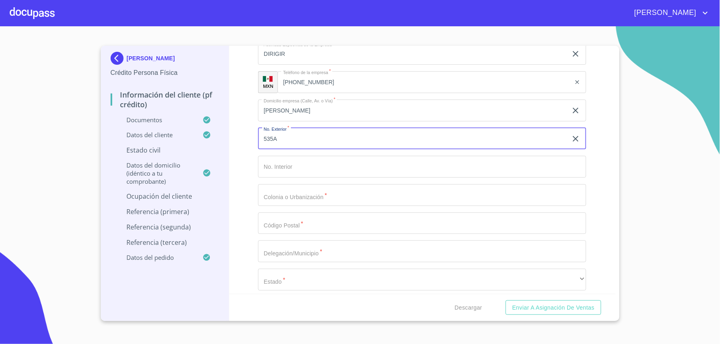
scroll to position [3738, 0]
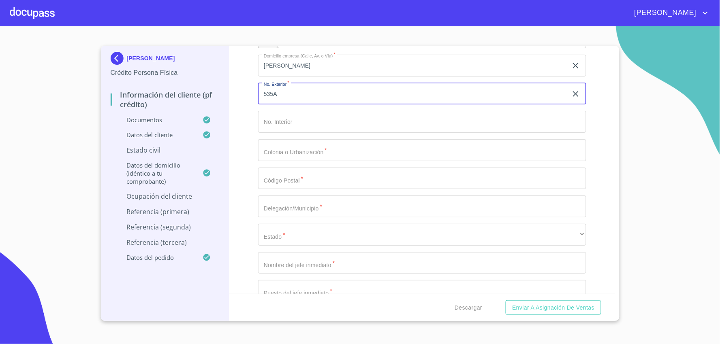
type input "535A"
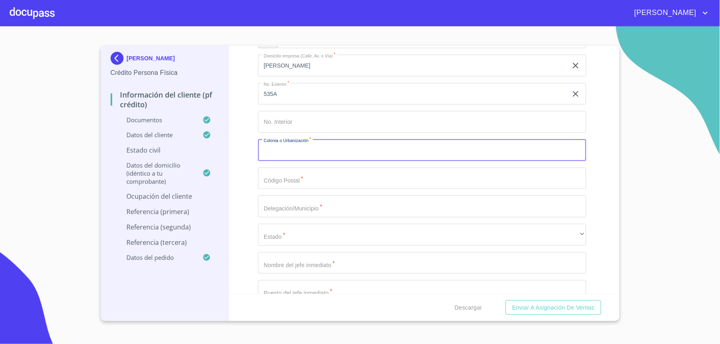
click at [327, 149] on input "Documento de identificación   *" at bounding box center [422, 150] width 328 height 22
type input "CENTRO"
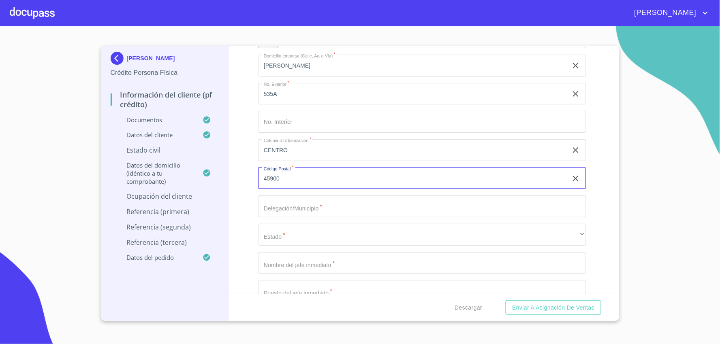
type input "45900"
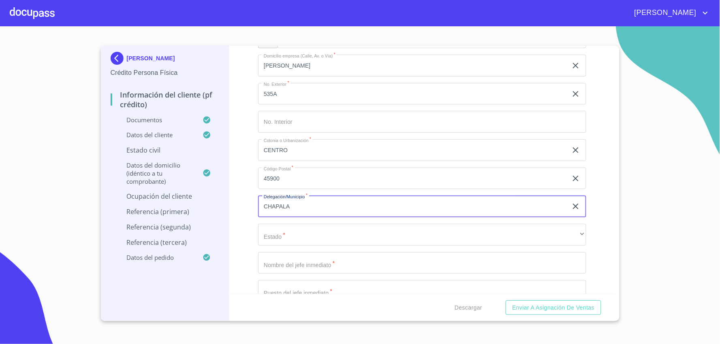
type input "CHAPALA"
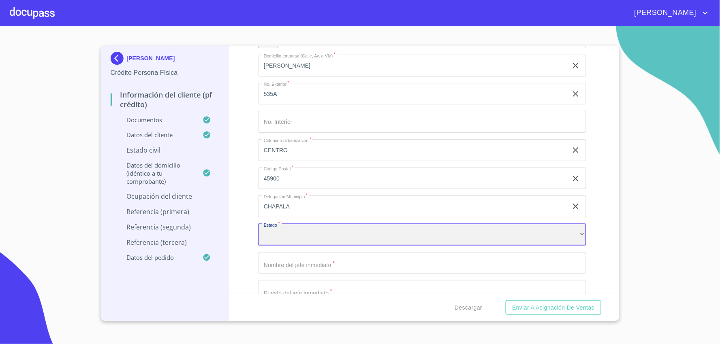
click at [565, 237] on div "​" at bounding box center [422, 235] width 328 height 22
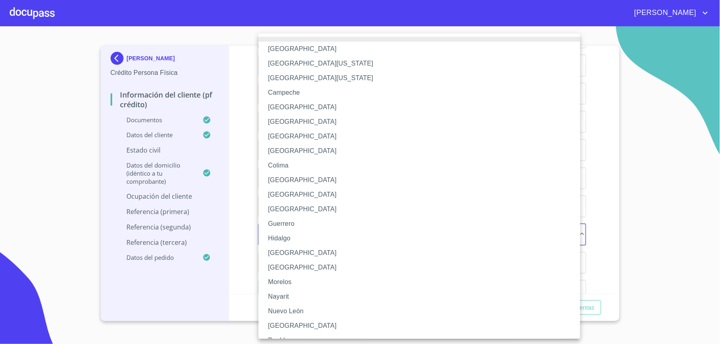
click at [357, 249] on li "[GEOGRAPHIC_DATA]" at bounding box center [423, 253] width 329 height 15
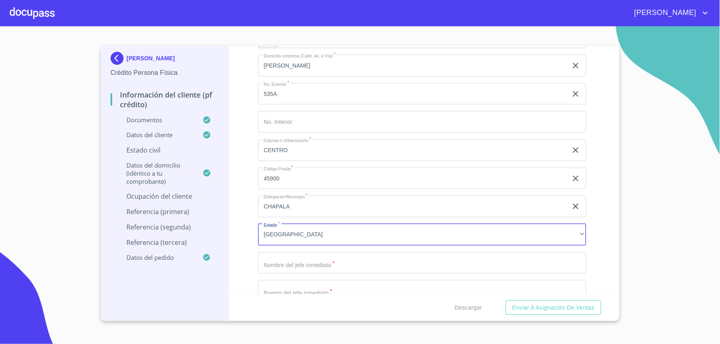
click at [322, 258] on input "Documento de identificación   *" at bounding box center [422, 263] width 328 height 22
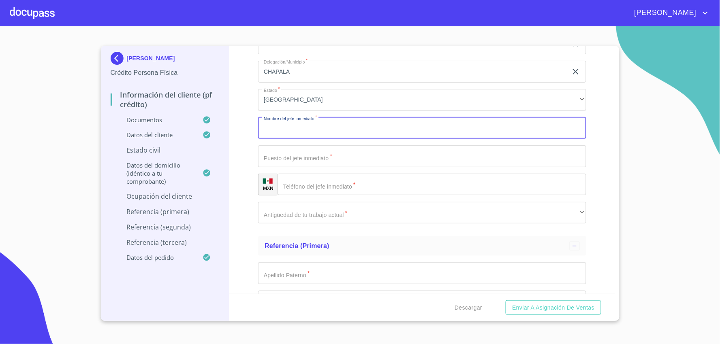
click at [278, 127] on input "Documento de identificación   *" at bounding box center [422, 129] width 328 height 22
type input "[PERSON_NAME]"
click at [323, 154] on input "Documento de identificación   *" at bounding box center [422, 157] width 328 height 22
type input "DUEÑO"
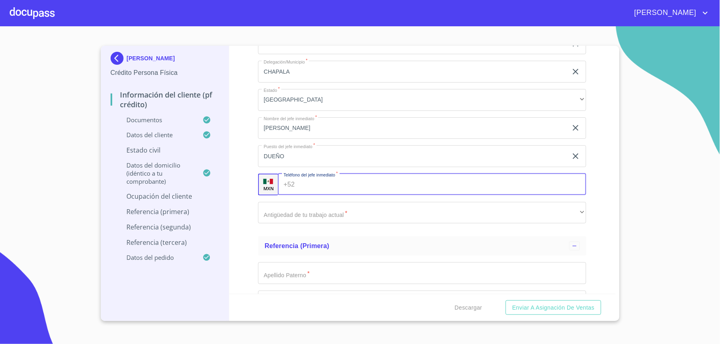
click at [326, 175] on input "Documento de identificación   *" at bounding box center [442, 185] width 289 height 22
type input "[PHONE_NUMBER]"
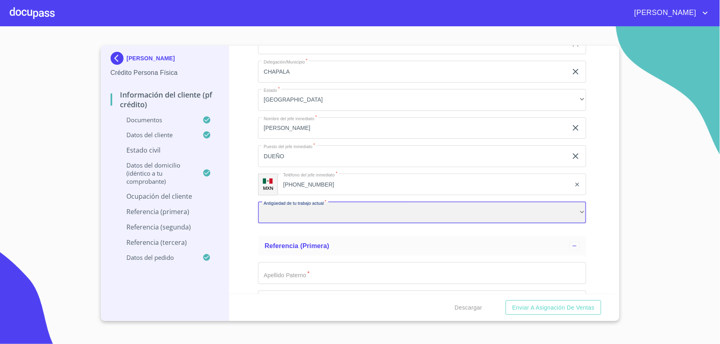
click at [304, 211] on div "​" at bounding box center [422, 213] width 328 height 22
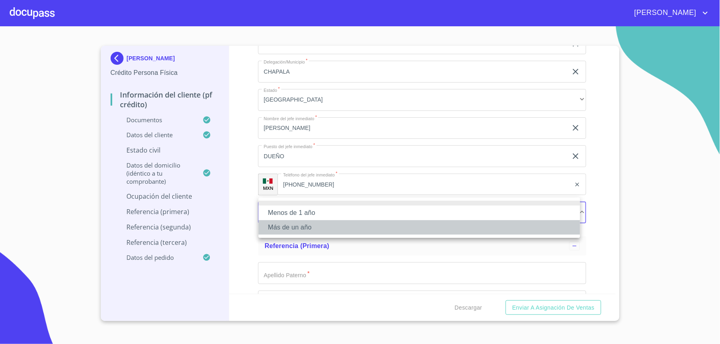
click at [325, 227] on li "Más de un año" at bounding box center [420, 227] width 322 height 15
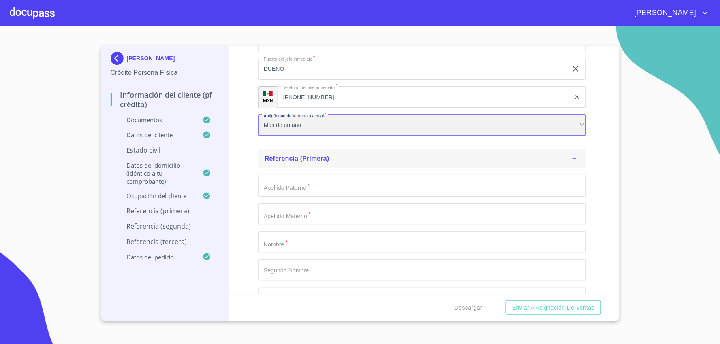
scroll to position [4008, 0]
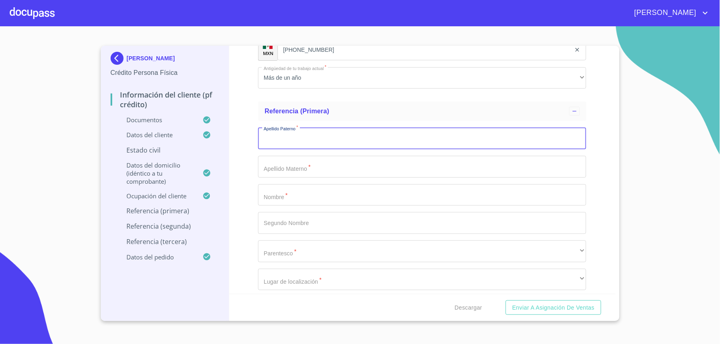
click at [306, 138] on input "Documento de identificación   *" at bounding box center [422, 139] width 328 height 22
type input "[PERSON_NAME]"
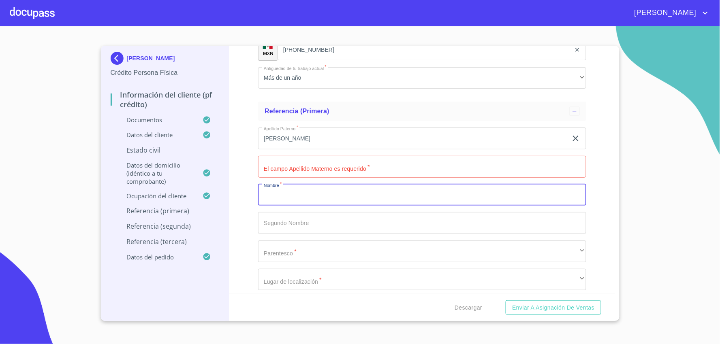
click at [269, 199] on input "Documento de identificación   *" at bounding box center [422, 195] width 328 height 22
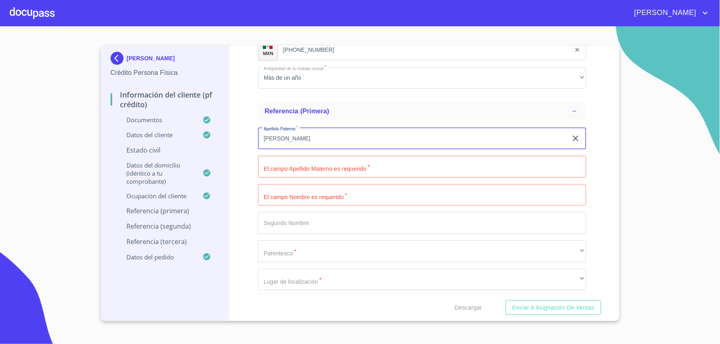
drag, startPoint x: 288, startPoint y: 132, endPoint x: 259, endPoint y: 133, distance: 28.4
click at [259, 133] on input "[PERSON_NAME]" at bounding box center [413, 139] width 310 height 22
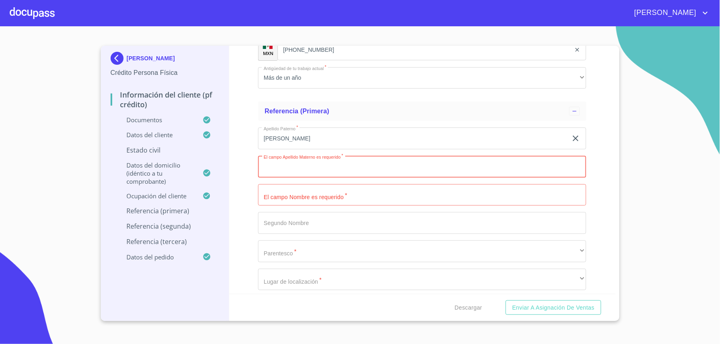
click at [282, 163] on input "Documento de identificación   *" at bounding box center [422, 167] width 328 height 22
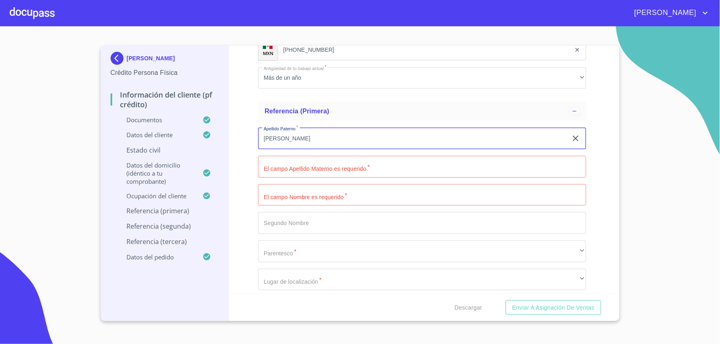
drag, startPoint x: 291, startPoint y: 130, endPoint x: 244, endPoint y: 134, distance: 47.2
click at [244, 134] on div "Información del cliente (PF crédito) Documentos Documento de identificación   *…" at bounding box center [422, 170] width 386 height 248
click at [283, 196] on input "Documento de identificación   *" at bounding box center [422, 195] width 328 height 22
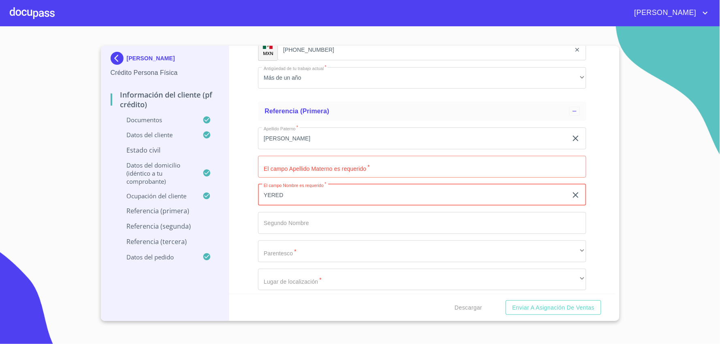
type input "YERED"
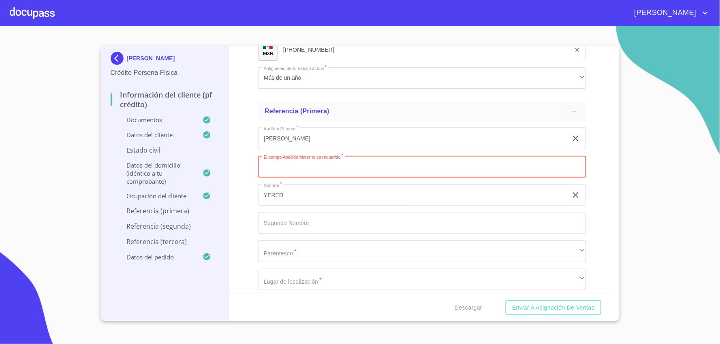
click at [286, 165] on input "Documento de identificación   *" at bounding box center [422, 167] width 328 height 22
click at [291, 162] on input "Documento de identificación   *" at bounding box center [422, 167] width 328 height 22
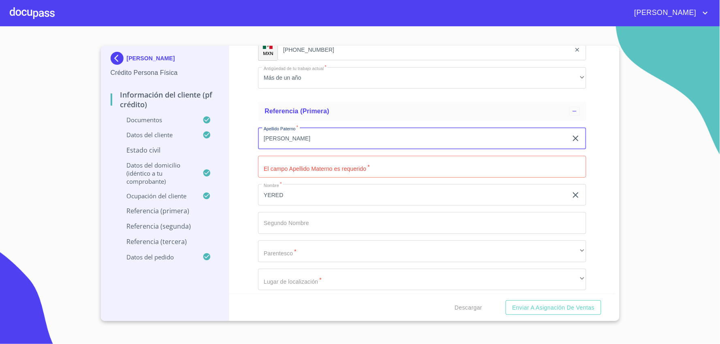
drag, startPoint x: 285, startPoint y: 134, endPoint x: 257, endPoint y: 130, distance: 28.3
click at [257, 130] on div "Información del cliente (PF crédito) Documentos Documento de identificación   *…" at bounding box center [422, 170] width 386 height 248
type input "[PERSON_NAME]"
click at [278, 160] on input "Documento de identificación   *" at bounding box center [422, 167] width 328 height 22
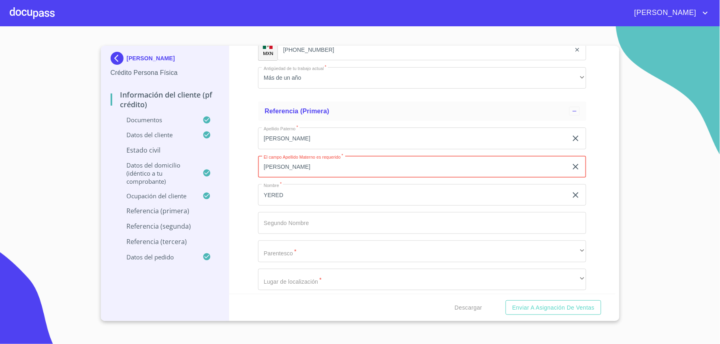
type input "[PERSON_NAME]"
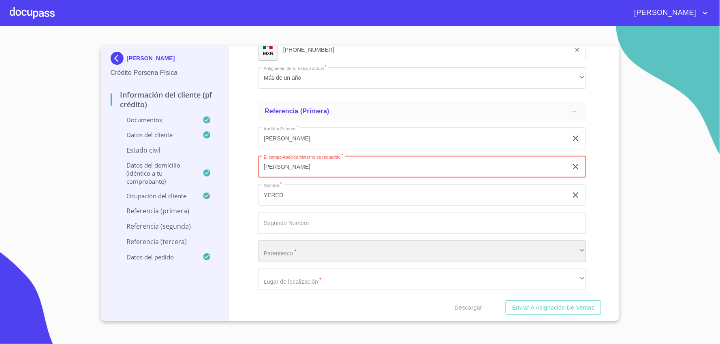
click at [329, 244] on div "​" at bounding box center [422, 252] width 328 height 22
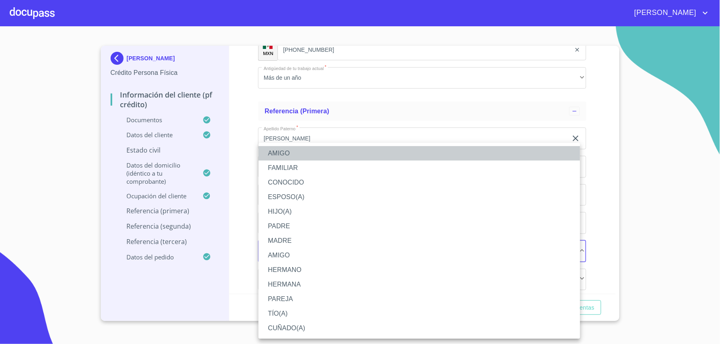
click at [310, 155] on li "AMIGO" at bounding box center [420, 153] width 322 height 15
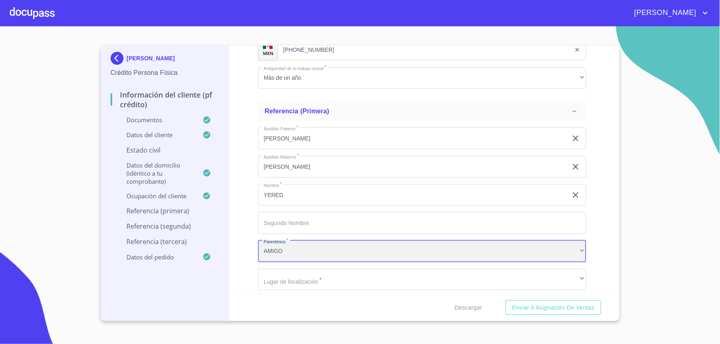
scroll to position [4143, 0]
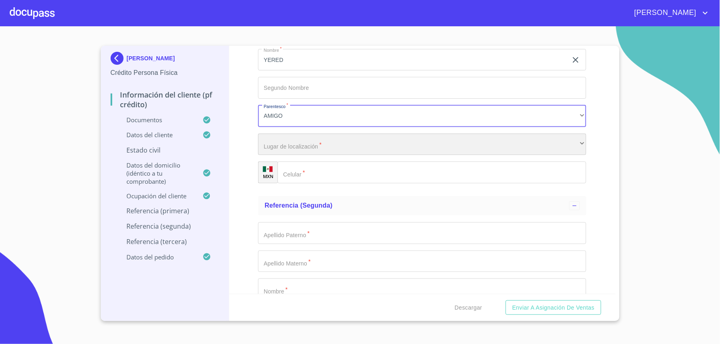
click at [308, 139] on div "​" at bounding box center [422, 145] width 328 height 22
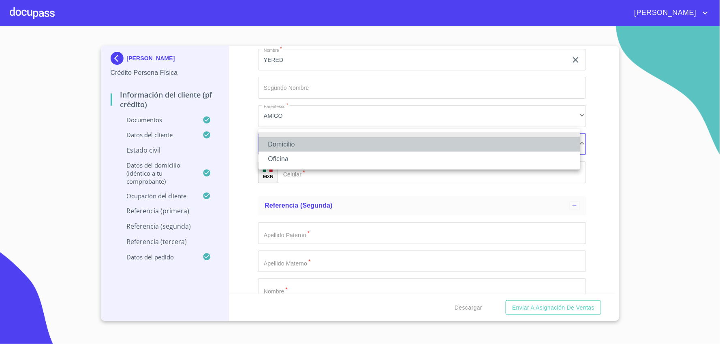
click at [310, 145] on li "Domicilio" at bounding box center [420, 144] width 322 height 15
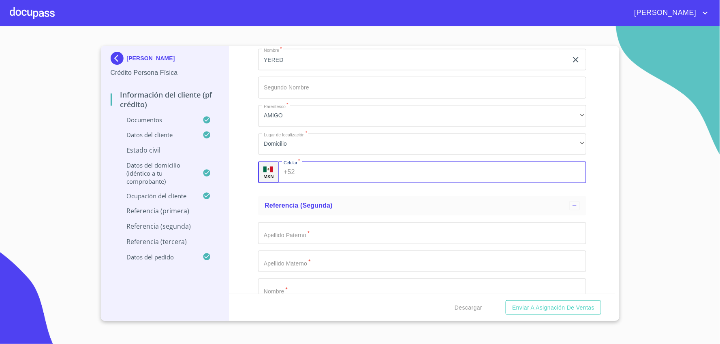
click at [319, 165] on input "Documento de identificación   *" at bounding box center [442, 173] width 289 height 22
type input "[PHONE_NUMBER]"
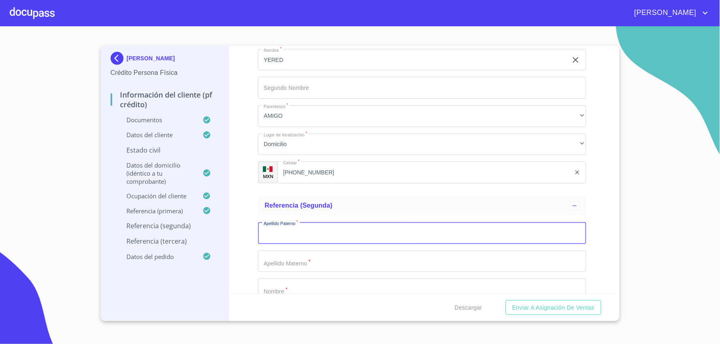
click at [346, 233] on input "Documento de identificación   *" at bounding box center [422, 234] width 328 height 22
type input "[PERSON_NAME]"
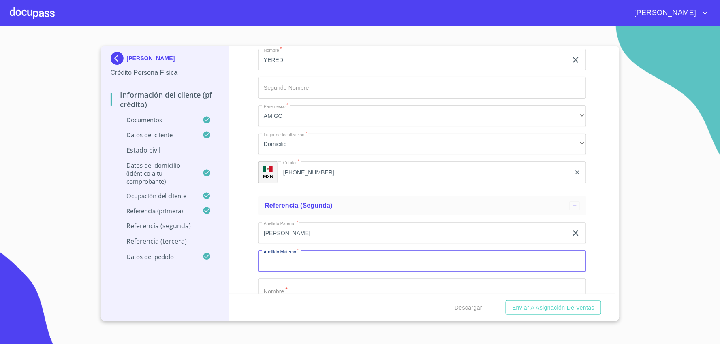
type input "R"
type input "[PERSON_NAME]"
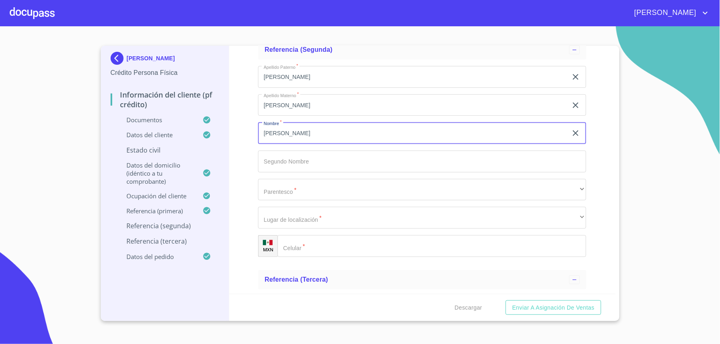
scroll to position [4324, 0]
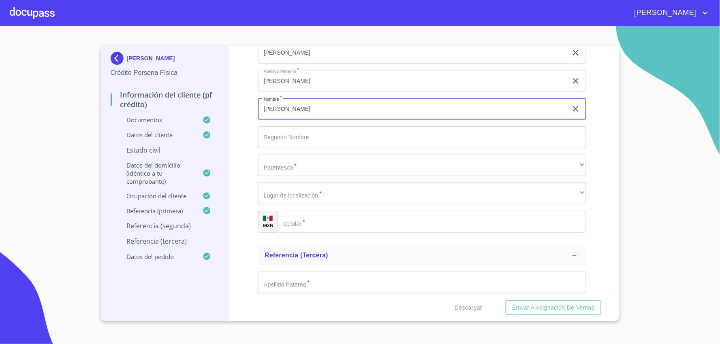
type input "[PERSON_NAME]"
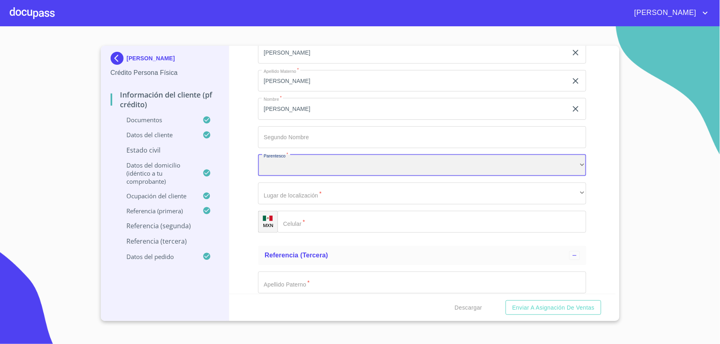
click at [320, 165] on div "​" at bounding box center [422, 166] width 328 height 22
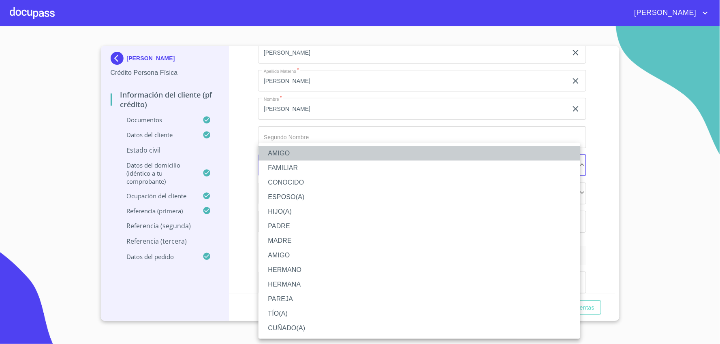
click at [306, 156] on li "AMIGO" at bounding box center [420, 153] width 322 height 15
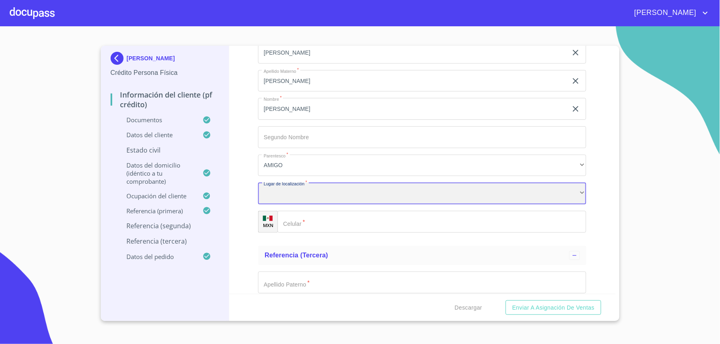
click at [311, 189] on div "​" at bounding box center [422, 194] width 328 height 22
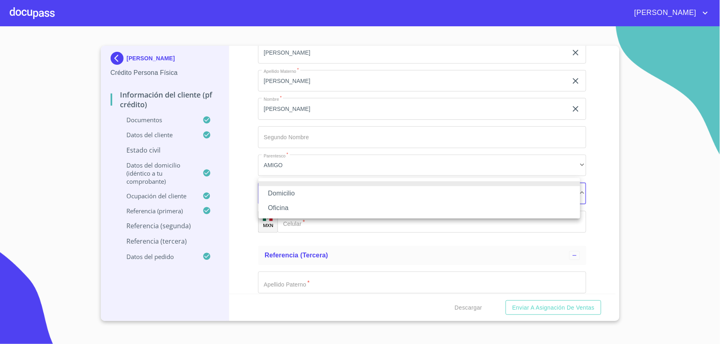
click at [310, 195] on li "Domicilio" at bounding box center [420, 193] width 322 height 15
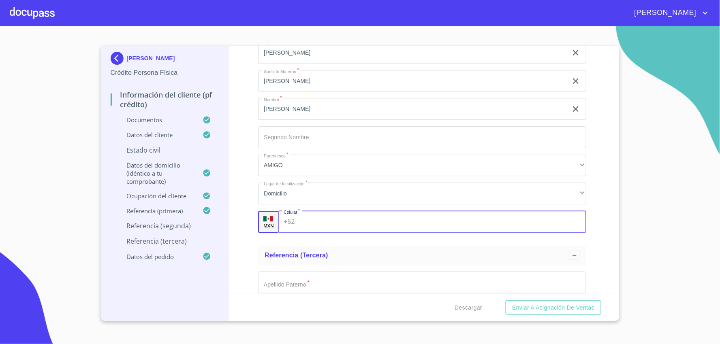
click at [321, 217] on input "Documento de identificación   *" at bounding box center [442, 222] width 289 height 22
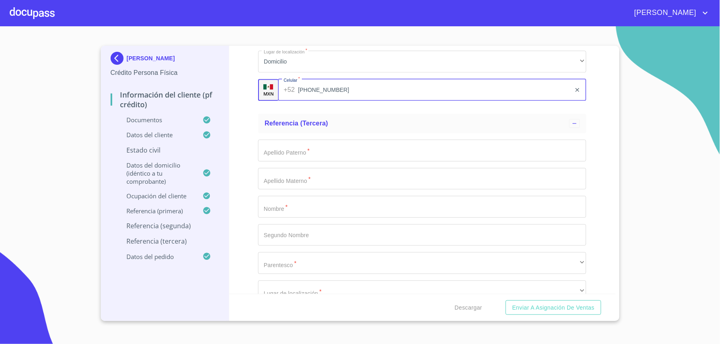
scroll to position [4504, 0]
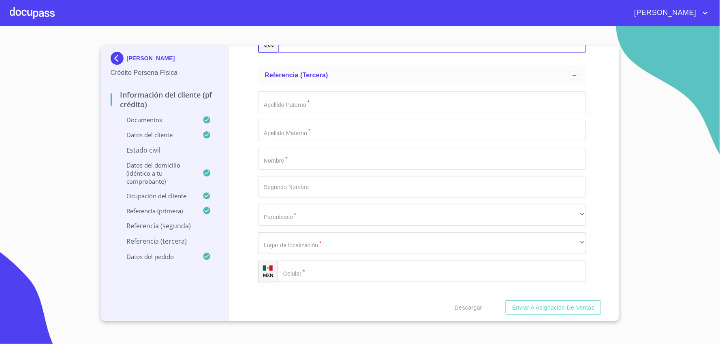
type input "[PHONE_NUMBER]"
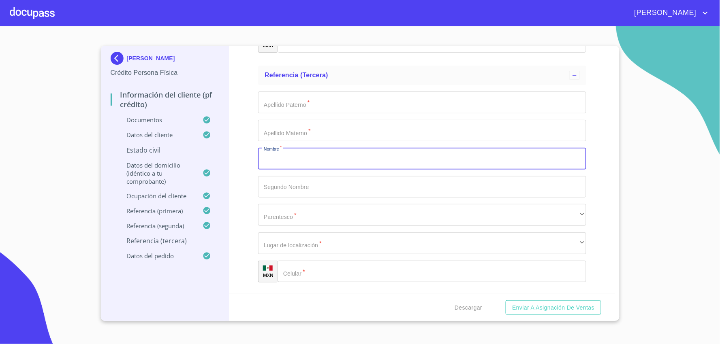
click at [283, 157] on input "Documento de identificación   *" at bounding box center [422, 159] width 328 height 22
type input "[PERSON_NAME]"
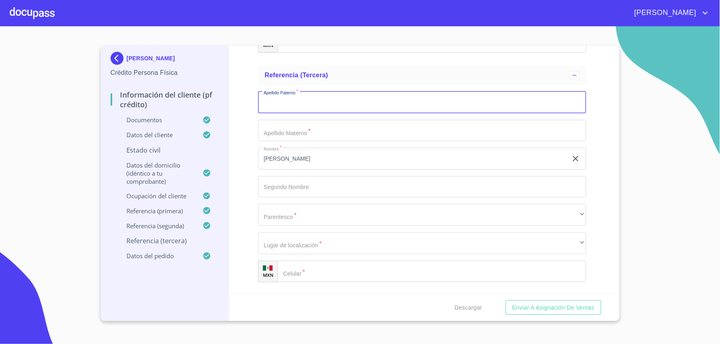
click at [297, 96] on input "Documento de identificación   *" at bounding box center [422, 103] width 328 height 22
type input "TORRES"
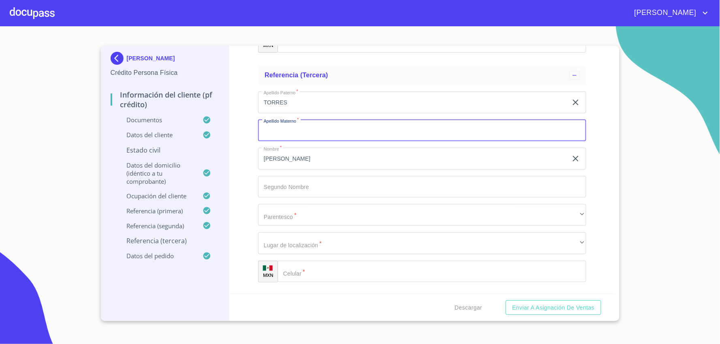
click at [321, 132] on input "Documento de identificación   *" at bounding box center [422, 131] width 328 height 22
type input "X"
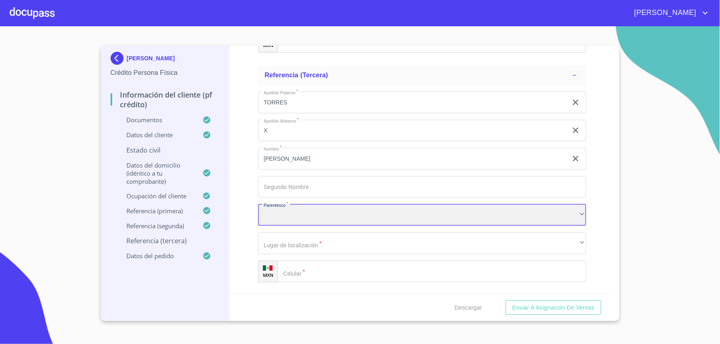
click at [415, 208] on div "​" at bounding box center [422, 215] width 328 height 22
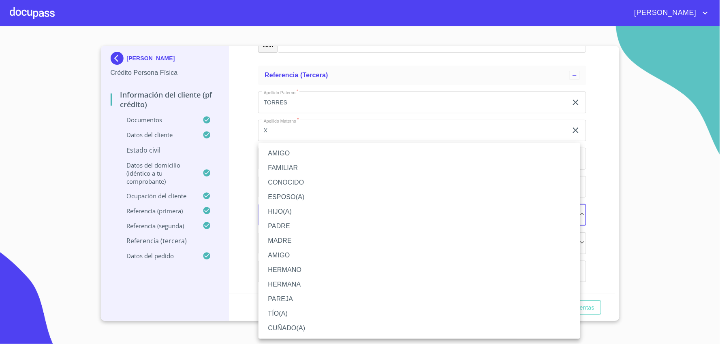
click at [337, 148] on li "AMIGO" at bounding box center [420, 153] width 322 height 15
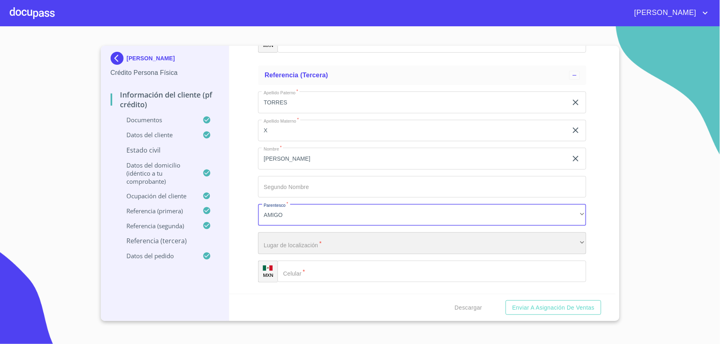
click at [341, 238] on div "​" at bounding box center [422, 244] width 328 height 22
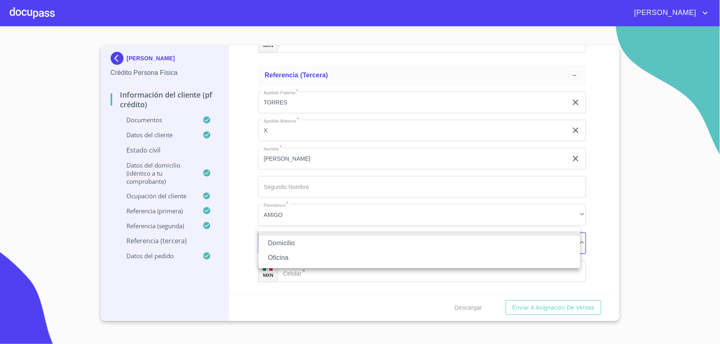
click at [338, 247] on li "Domicilio" at bounding box center [420, 243] width 322 height 15
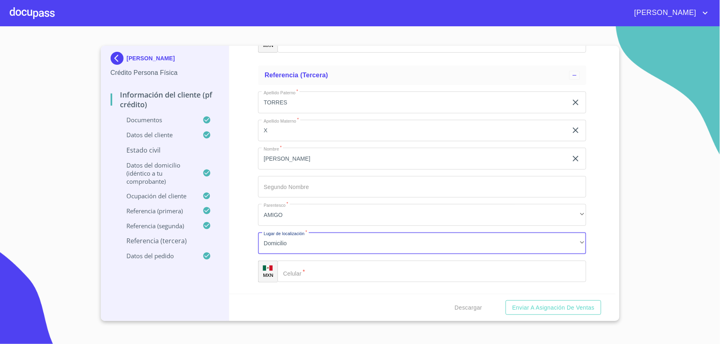
click at [342, 261] on input "Documento de identificación   *" at bounding box center [432, 272] width 309 height 22
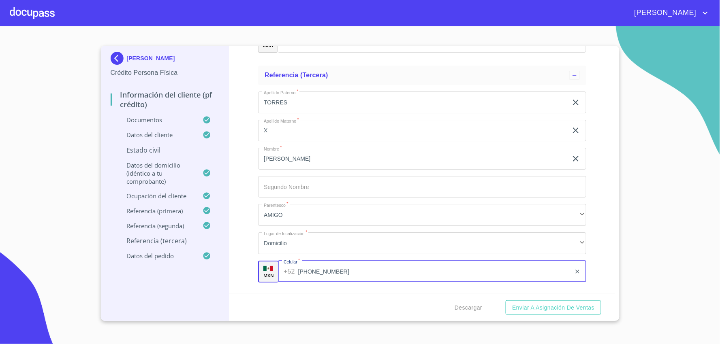
type input "[PHONE_NUMBER]"
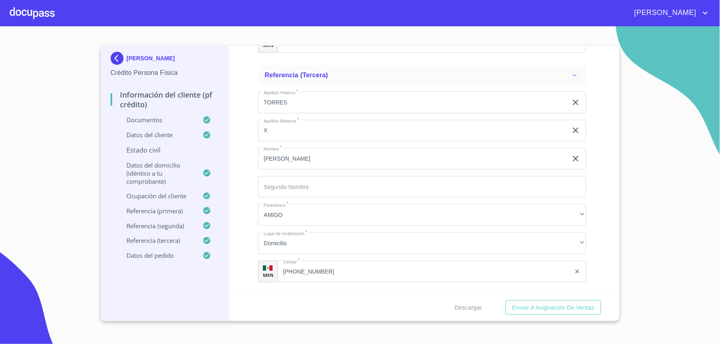
click at [602, 205] on div "Información del cliente (PF crédito) Documentos Documento de identificación   *…" at bounding box center [422, 170] width 386 height 248
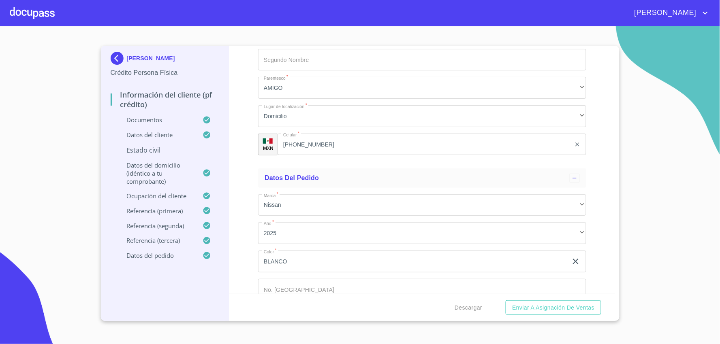
scroll to position [4670, 0]
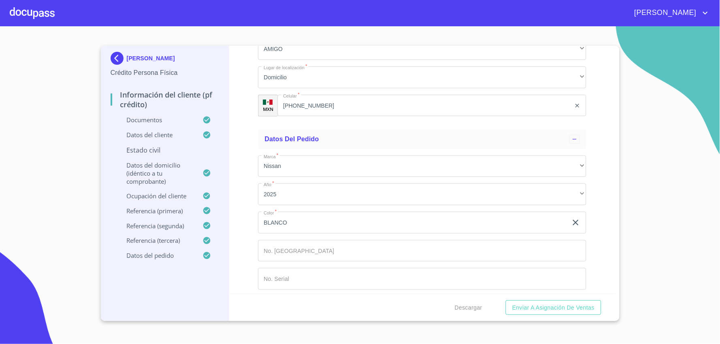
click at [234, 160] on div "Información del cliente (PF crédito) Documentos Documento de identificación   *…" at bounding box center [422, 170] width 386 height 248
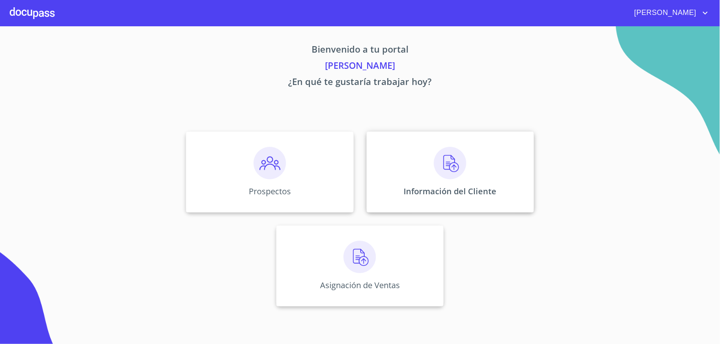
click at [447, 173] on img at bounding box center [450, 163] width 32 height 32
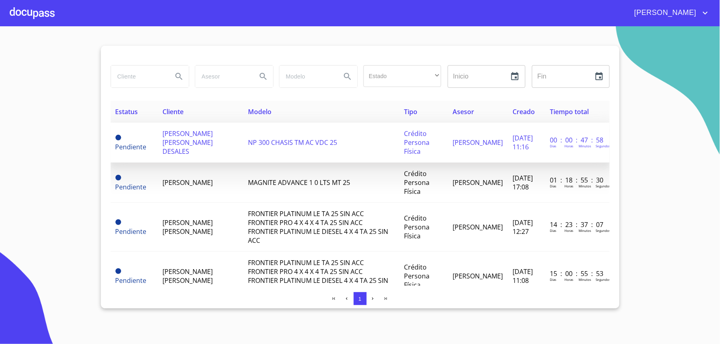
click at [180, 149] on span "[PERSON_NAME]" at bounding box center [188, 142] width 50 height 27
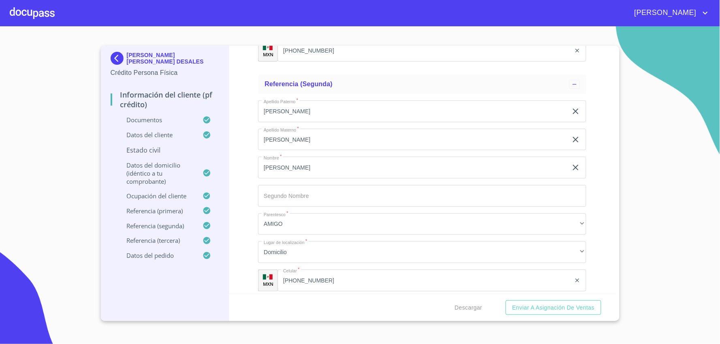
scroll to position [4310, 0]
